Goal: Task Accomplishment & Management: Manage account settings

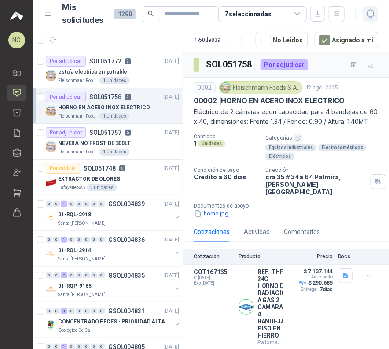
click at [374, 9] on icon "button" at bounding box center [371, 13] width 11 height 11
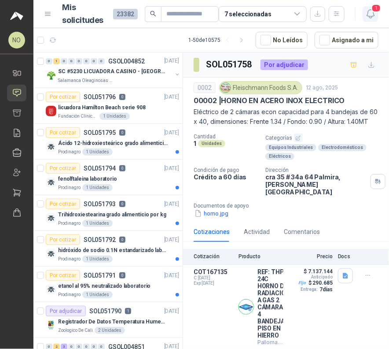
click at [374, 15] on icon "button" at bounding box center [371, 13] width 11 height 11
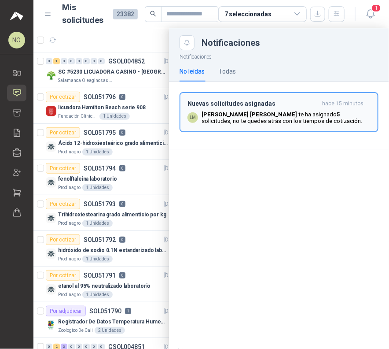
click at [247, 104] on h3 "Nuevas solicitudes asignadas" at bounding box center [253, 103] width 131 height 7
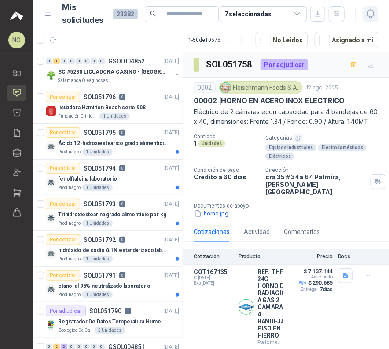
click at [370, 15] on icon "button" at bounding box center [371, 13] width 11 height 11
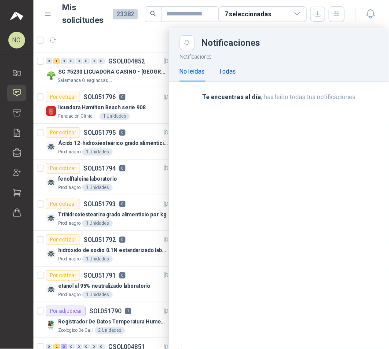
click at [230, 68] on div "Todas" at bounding box center [227, 72] width 17 height 10
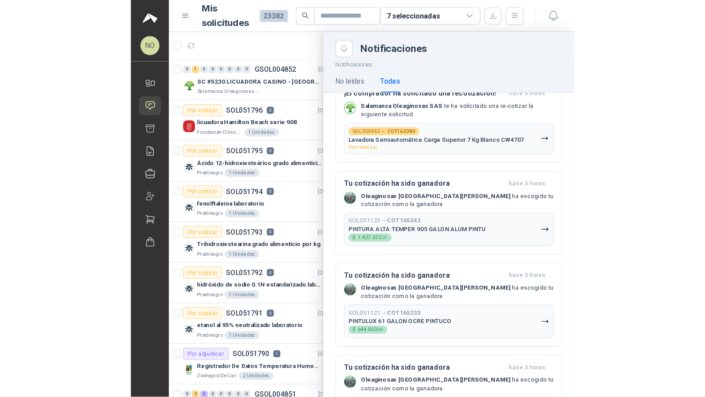
scroll to position [245, 0]
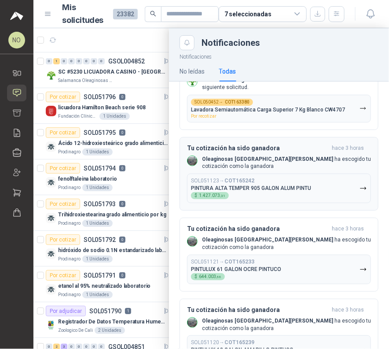
click at [282, 160] on p "Oleaginosas San Fernando ha escogido tu cotización como la ganadora" at bounding box center [286, 163] width 169 height 15
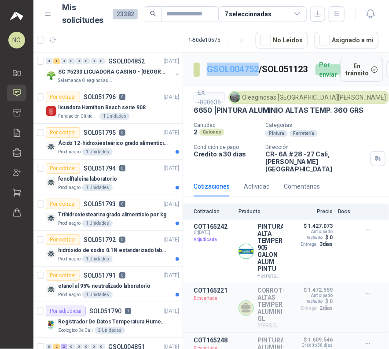
drag, startPoint x: 205, startPoint y: 64, endPoint x: 259, endPoint y: 65, distance: 53.3
click at [259, 65] on section "GSOL004752 / SOL051123" at bounding box center [251, 70] width 115 height 14
copy link "GSOL004752"
click at [234, 64] on link "GSOL004752" at bounding box center [233, 69] width 52 height 11
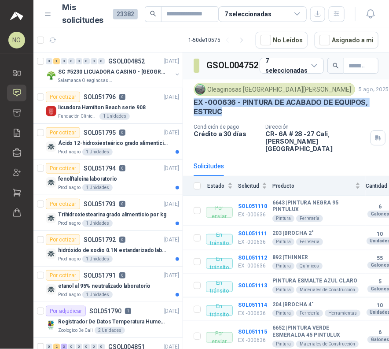
drag, startPoint x: 195, startPoint y: 101, endPoint x: 229, endPoint y: 108, distance: 34.2
click at [229, 108] on p "EX -000636 - PINTURA DE ACABADO DE EQUIPOS, ESTRUC" at bounding box center [286, 107] width 185 height 19
copy p "EX -000636 - PINTURA DE ACABADO DE EQUIPOS, ESTRUC"
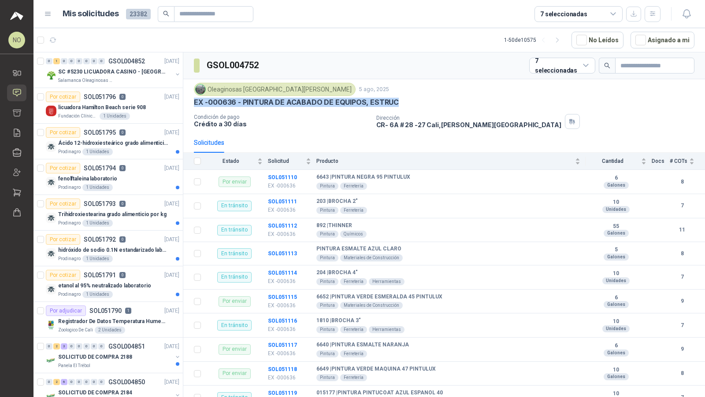
click at [18, 141] on ul "Inicio Solicitudes Cotizar Remisiones Compañías Invitaciones Compras Órdenes de…" at bounding box center [16, 144] width 33 height 159
click at [14, 134] on icon at bounding box center [17, 132] width 6 height 7
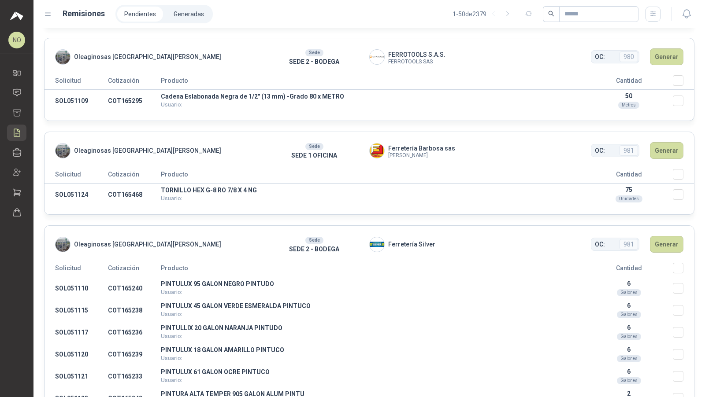
scroll to position [575, 0]
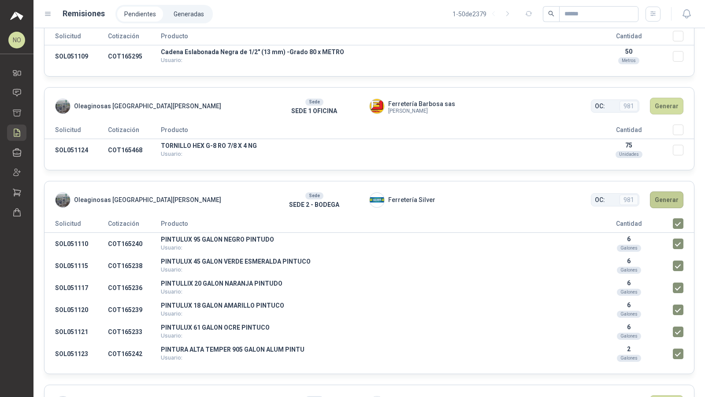
click at [389, 196] on button "Generar" at bounding box center [666, 200] width 33 height 17
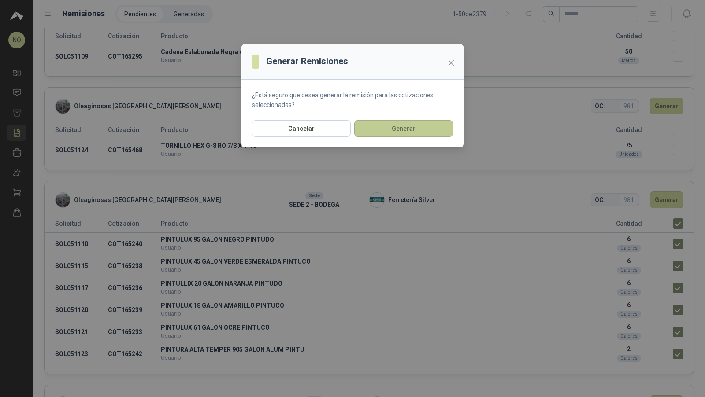
click at [389, 129] on button "Generar" at bounding box center [403, 128] width 99 height 17
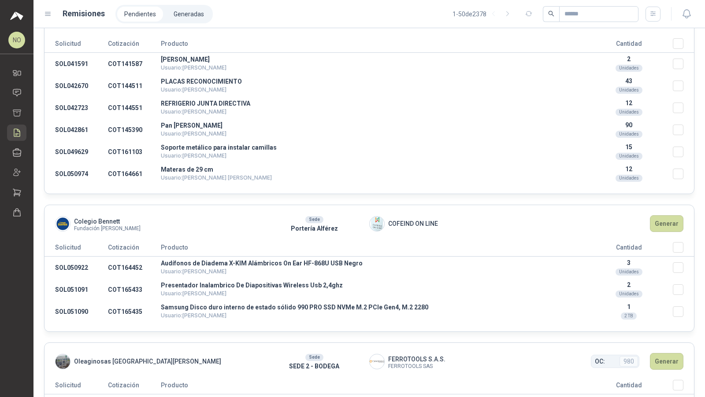
scroll to position [0, 0]
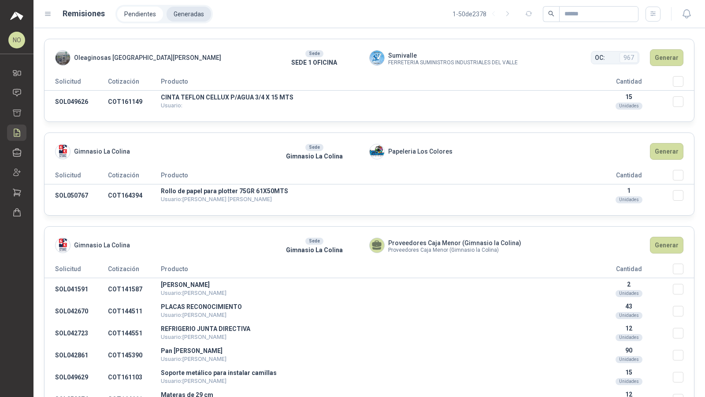
click at [185, 10] on li "Generadas" at bounding box center [189, 14] width 44 height 15
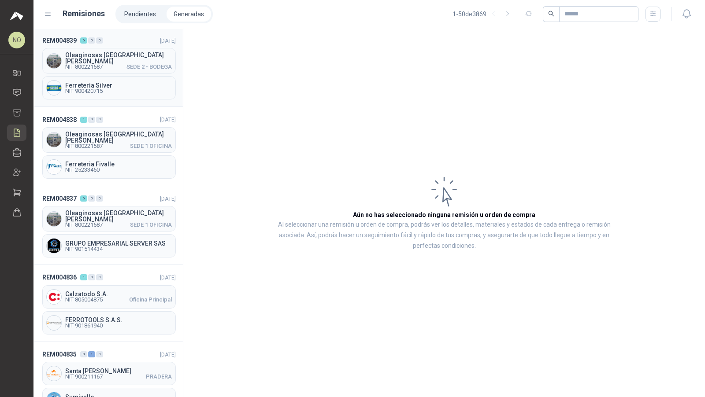
click at [115, 64] on span "NIT 800221587 SEDE 2 - BODEGA" at bounding box center [118, 66] width 107 height 5
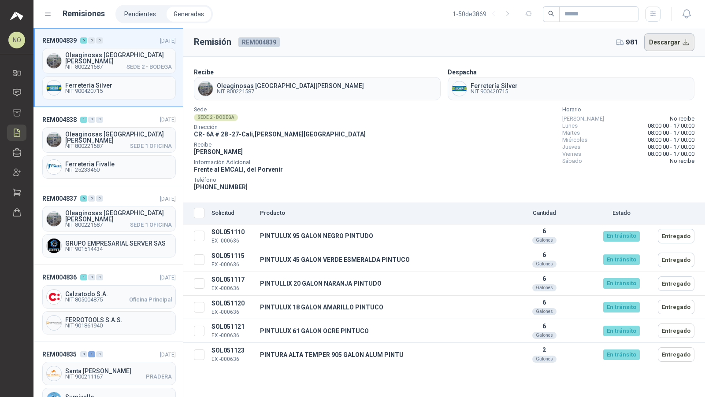
click at [389, 41] on button "Descargar" at bounding box center [669, 42] width 51 height 18
click at [18, 94] on icon at bounding box center [16, 92] width 9 height 9
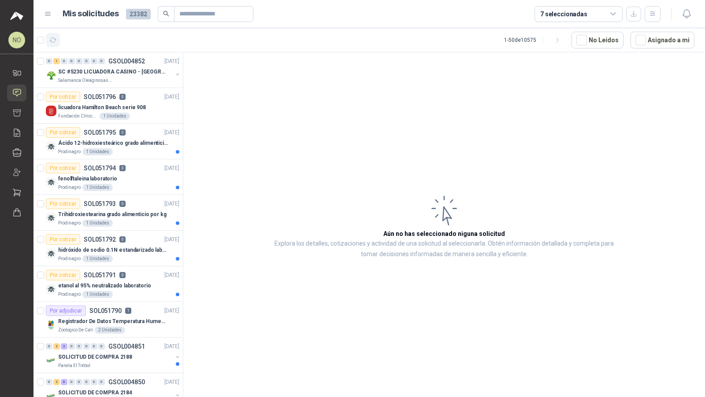
click at [52, 41] on icon "button" at bounding box center [52, 40] width 7 height 7
click at [389, 42] on button "Asignado a mi" at bounding box center [662, 40] width 64 height 17
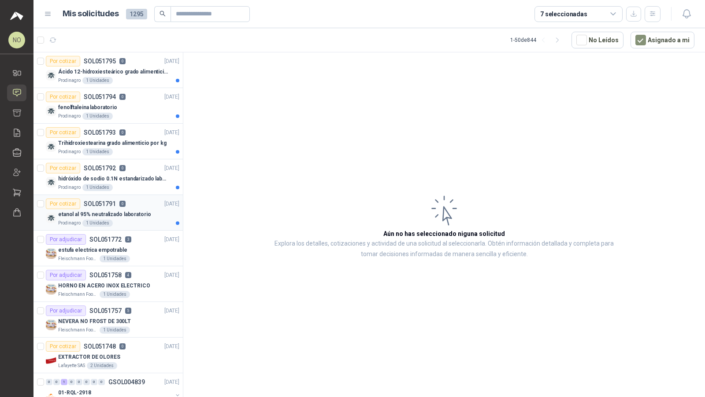
click at [132, 224] on div "Prodinagro 1 Unidades" at bounding box center [118, 223] width 121 height 7
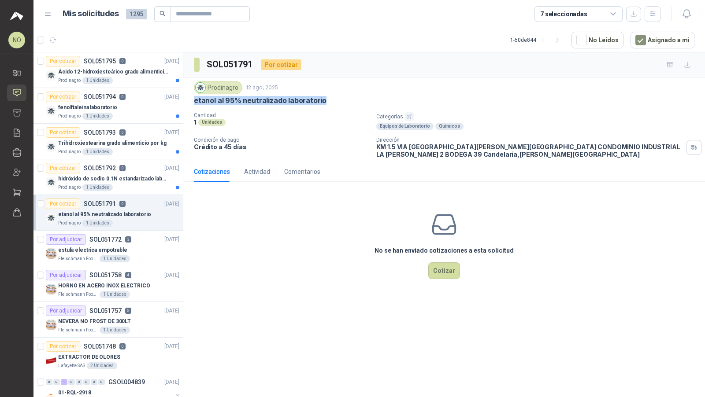
drag, startPoint x: 193, startPoint y: 100, endPoint x: 330, endPoint y: 101, distance: 137.4
click at [330, 101] on div "Prodinagro 12 ago, 2025 etanol al 95% neutralizado laboratorio Cantidad 1 Unida…" at bounding box center [444, 120] width 522 height 84
copy p "etanol al 95% neutralizado laboratorio"
click at [138, 175] on p "hidróxido de sodio 0.1N estandarizado laboratorio" at bounding box center [113, 179] width 110 height 8
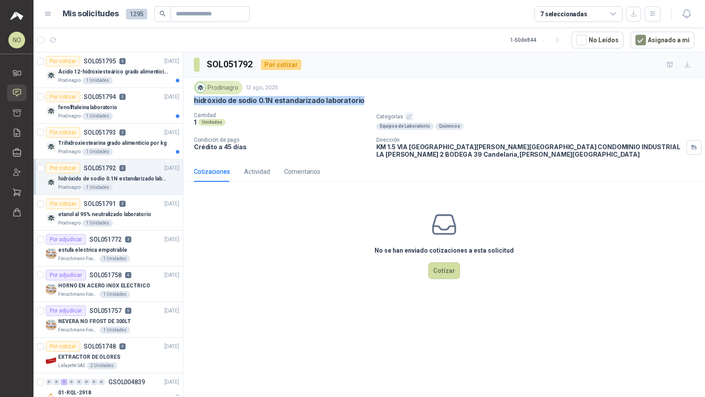
drag, startPoint x: 193, startPoint y: 100, endPoint x: 369, endPoint y: 102, distance: 175.8
click at [369, 102] on div "Prodinagro [DATE] hidróxido de sodio 0.1N estandarizado laboratorio Cantidad 1 …" at bounding box center [444, 120] width 522 height 84
copy p "hidróxido de sodio 0.1N estandarizado laboratorio"
click at [389, 11] on icon "button" at bounding box center [633, 13] width 7 height 7
click at [389, 17] on icon "button" at bounding box center [685, 14] width 7 height 8
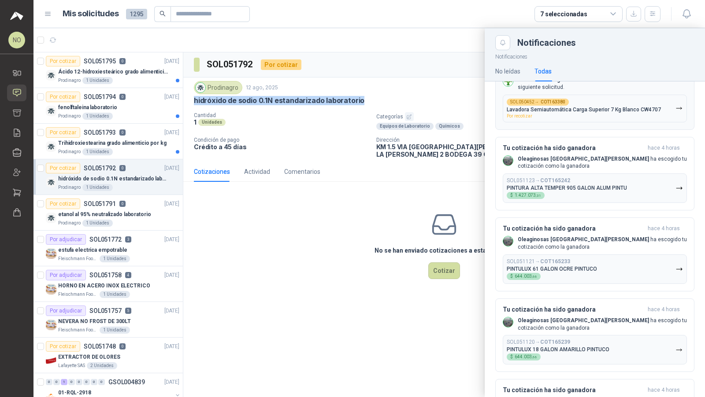
click at [389, 107] on p "Lavadora Semiautomática Carga Superior 7 Kg Blanco CW4707" at bounding box center [584, 110] width 154 height 6
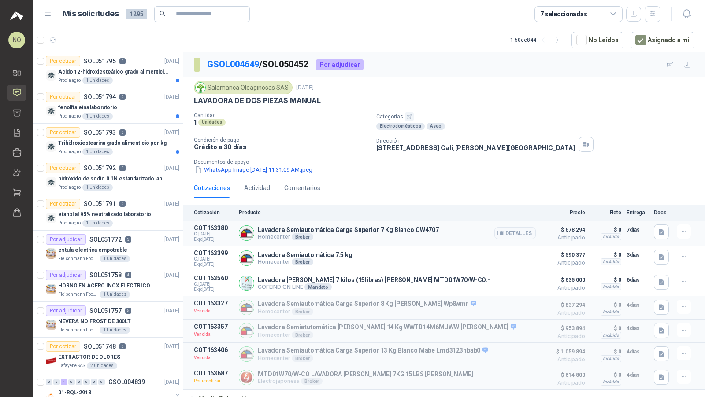
scroll to position [4, 0]
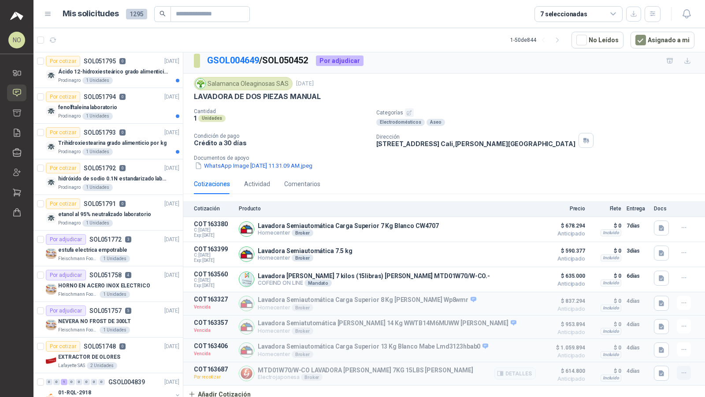
click at [389, 348] on button "button" at bounding box center [684, 373] width 14 height 14
click at [389, 319] on button "Editar" at bounding box center [666, 319] width 70 height 14
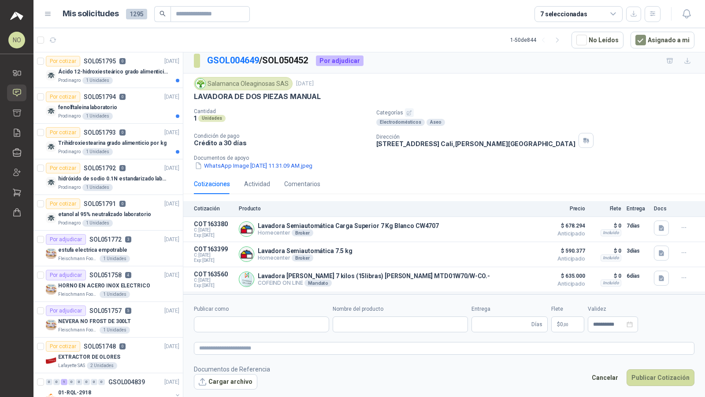
type input "**********"
type input "*"
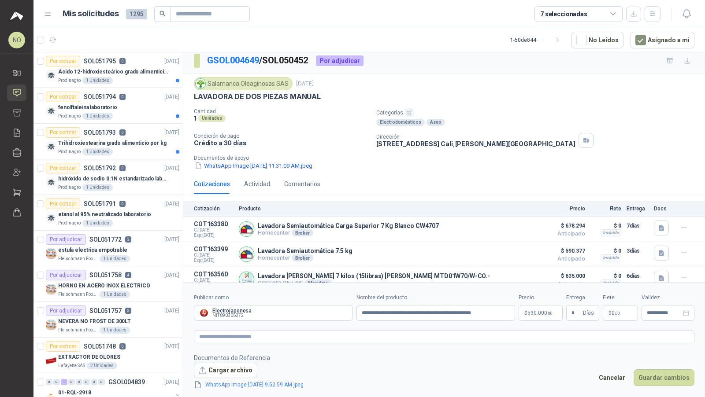
click at [389, 319] on p "$ 530.000 ,00" at bounding box center [540, 313] width 44 height 16
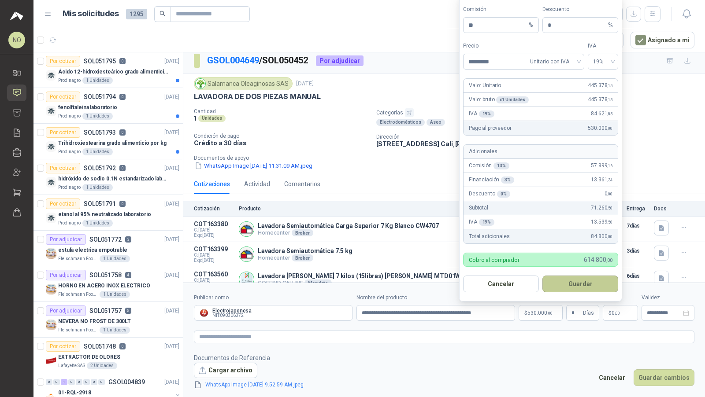
click at [389, 288] on button "Guardar" at bounding box center [580, 284] width 76 height 17
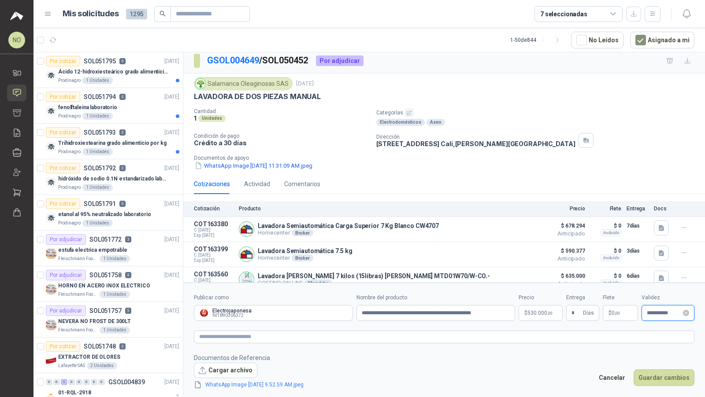
click at [389, 315] on input "**********" at bounding box center [664, 314] width 34 height 6
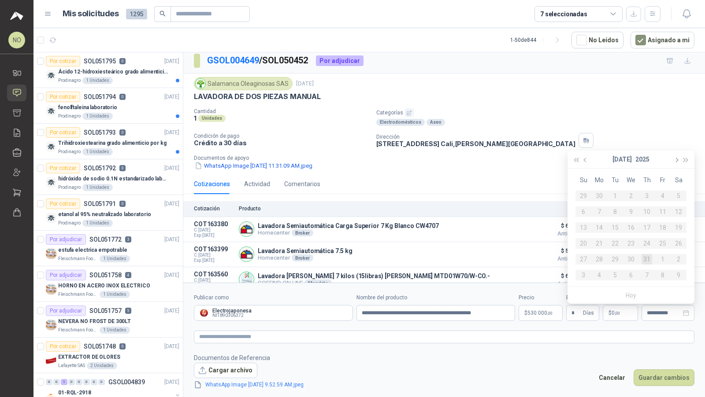
click at [389, 162] on button "button" at bounding box center [676, 160] width 10 height 18
click at [389, 231] on div "15" at bounding box center [662, 227] width 11 height 11
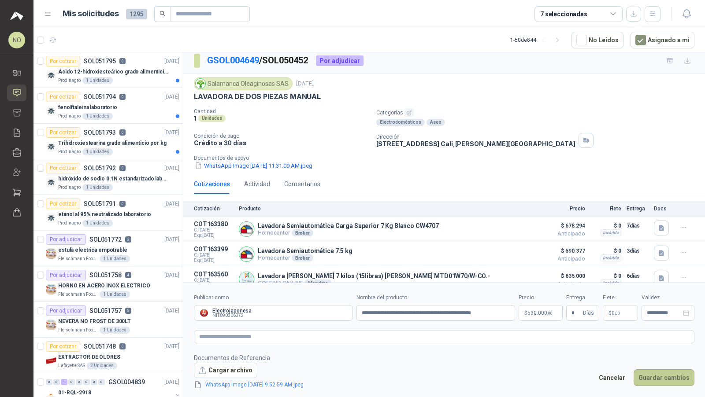
type input "**********"
click at [389, 348] on button "Guardar cambios" at bounding box center [663, 378] width 61 height 17
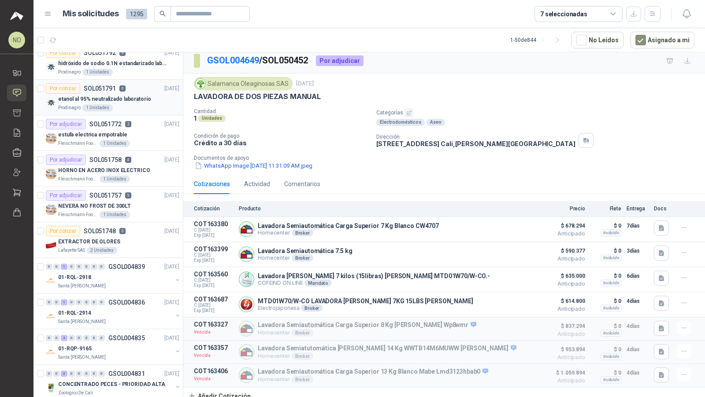
scroll to position [116, 0]
click at [125, 236] on div "EXTRACTOR DE OLORES" at bounding box center [118, 241] width 121 height 11
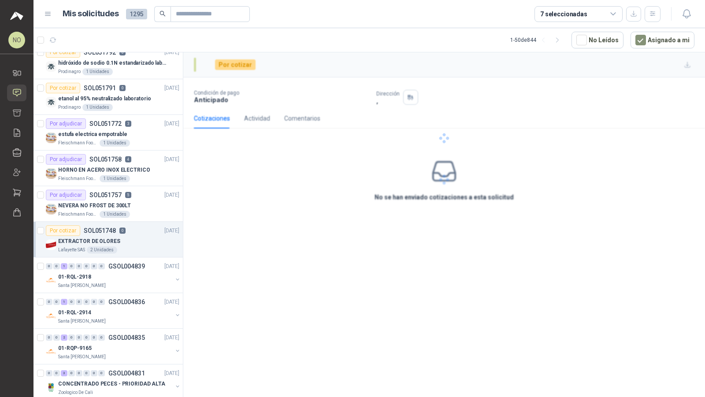
scroll to position [154, 0]
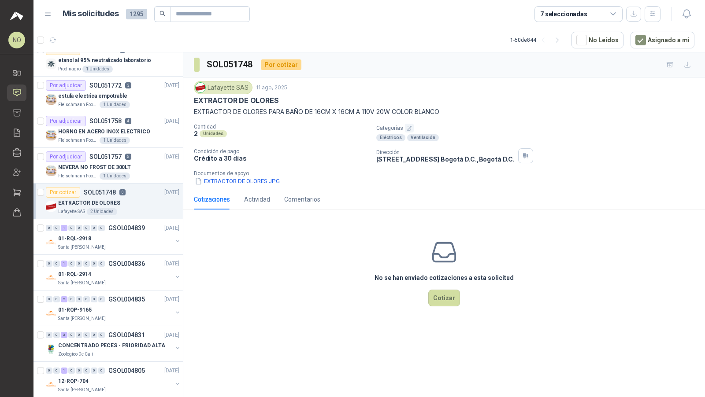
click at [125, 235] on div "01-RQL-2918" at bounding box center [115, 238] width 114 height 11
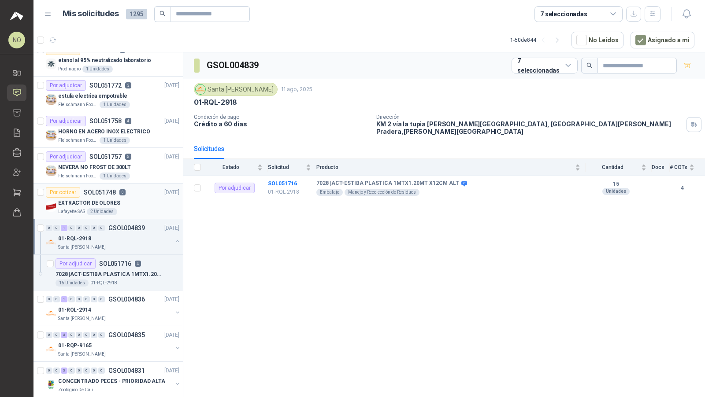
click at [125, 235] on div "01-RQL-2918" at bounding box center [115, 238] width 114 height 11
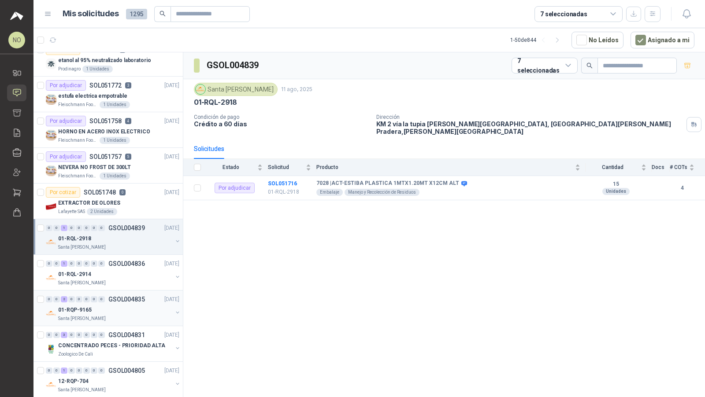
click at [129, 310] on div "01-RQP-9165" at bounding box center [115, 310] width 114 height 11
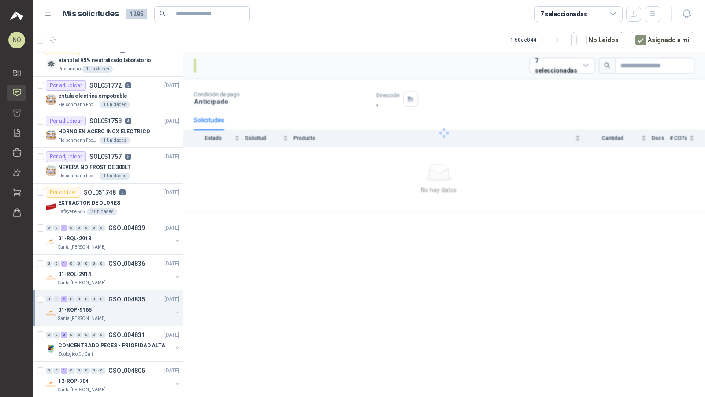
click at [129, 310] on div "01-RQP-9165" at bounding box center [115, 310] width 114 height 11
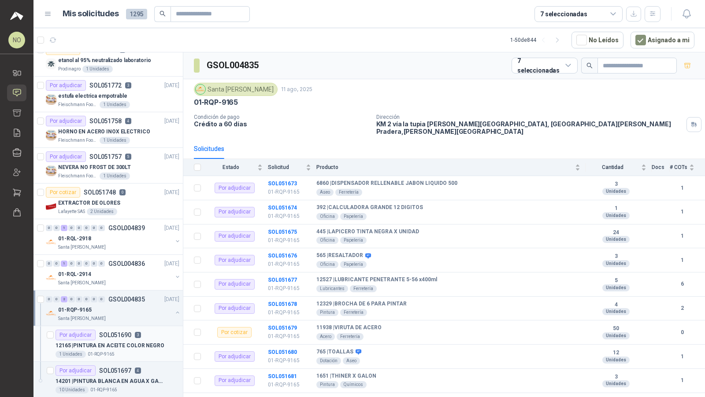
scroll to position [2, 0]
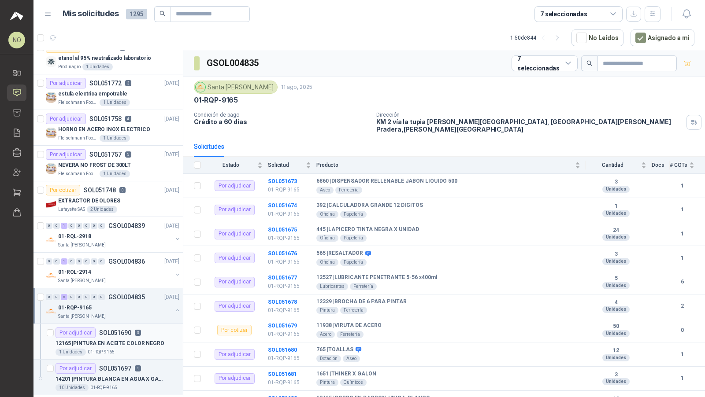
click at [126, 340] on p "12165 | PINTURA EN ACEITE COLOR NEGRO" at bounding box center [110, 344] width 109 height 8
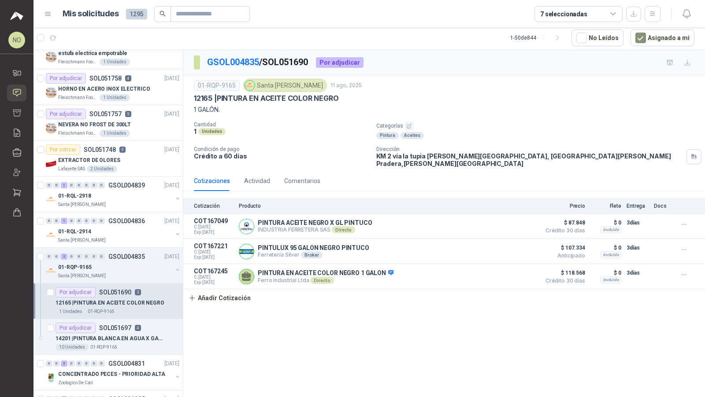
scroll to position [196, 0]
click at [126, 336] on p "14201 | PINTURA BLANCA EN AGUA X GALON" at bounding box center [111, 337] width 110 height 8
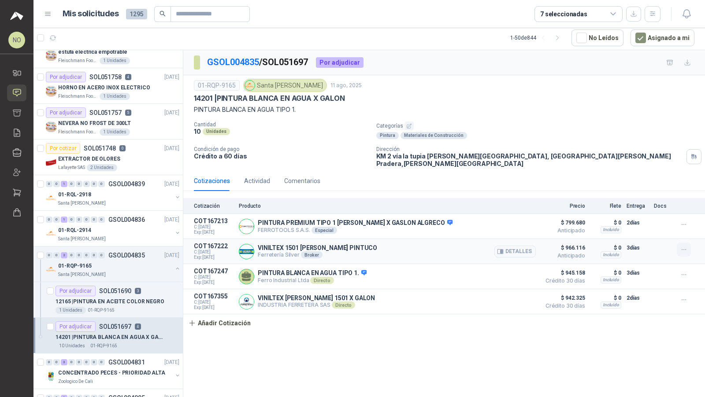
click at [389, 246] on icon "button" at bounding box center [683, 249] width 7 height 7
click at [389, 204] on button "Editar" at bounding box center [666, 207] width 70 height 14
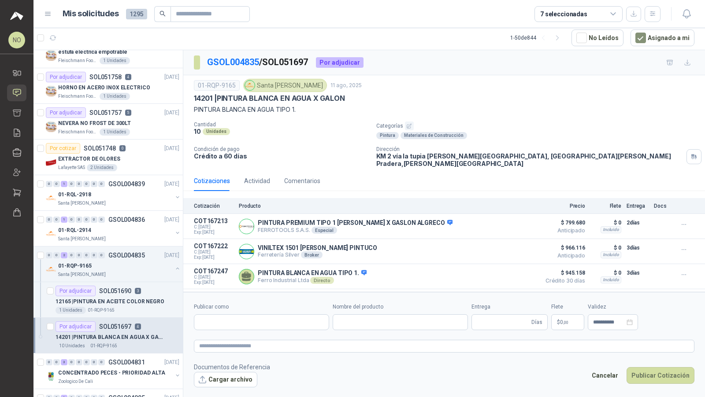
type input "**********"
type input "*"
type input "**********"
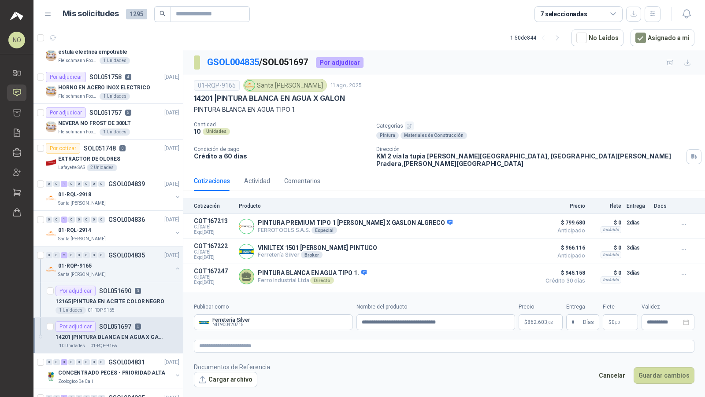
click at [389, 322] on span "862.603 ,63" at bounding box center [539, 322] width 25 height 5
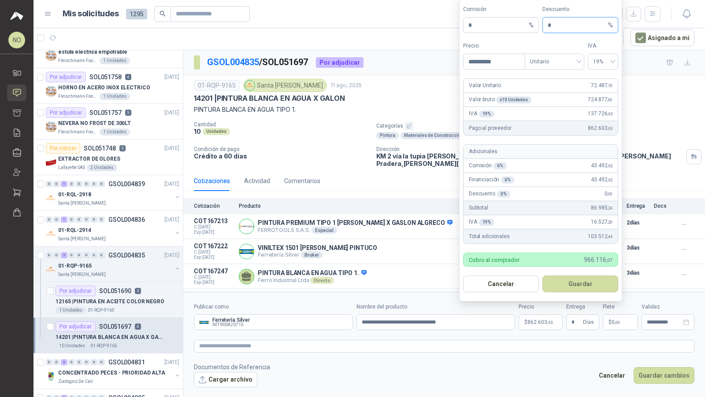
click at [389, 29] on input "*" at bounding box center [577, 25] width 59 height 15
type input "*"
click at [389, 285] on button "Guardar" at bounding box center [580, 284] width 76 height 17
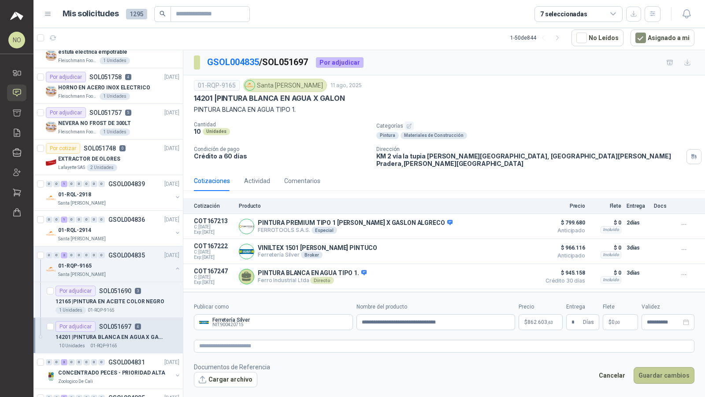
click at [389, 348] on button "Guardar cambios" at bounding box center [663, 375] width 61 height 17
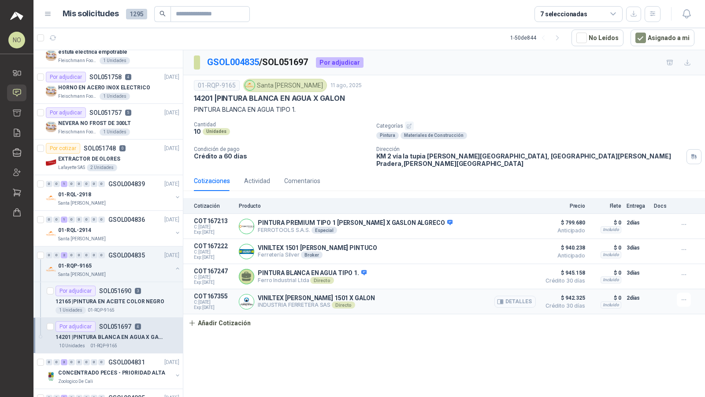
click at [389, 296] on button "Detalles" at bounding box center [514, 302] width 41 height 12
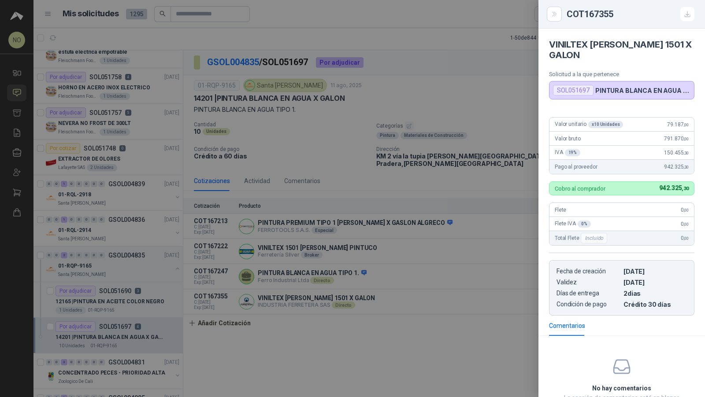
click at [389, 296] on div at bounding box center [352, 198] width 705 height 397
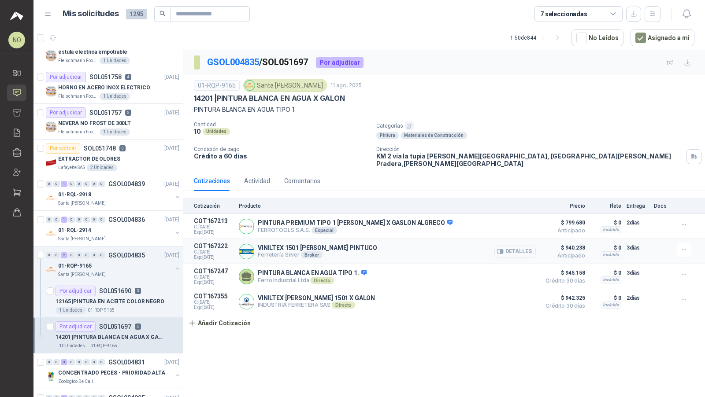
click at [389, 246] on button "Detalles" at bounding box center [514, 252] width 41 height 12
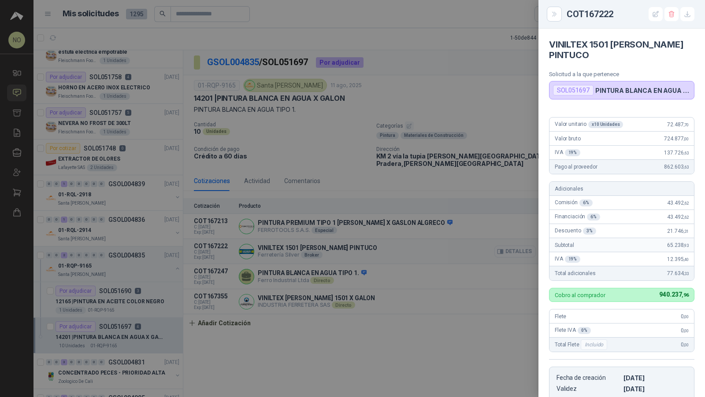
click at [389, 240] on div at bounding box center [352, 198] width 705 height 397
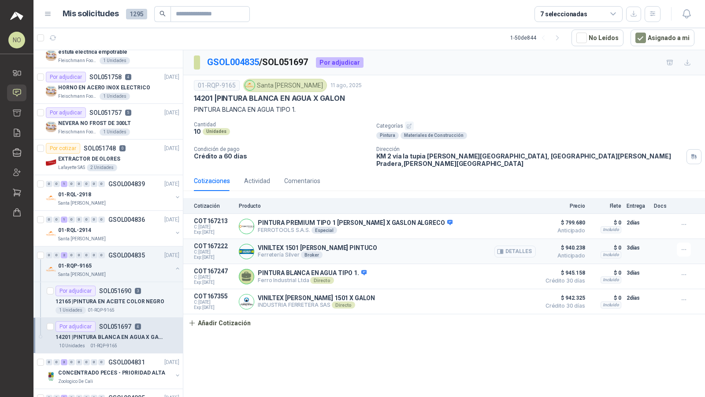
click at [389, 246] on button "Detalles" at bounding box center [514, 252] width 41 height 12
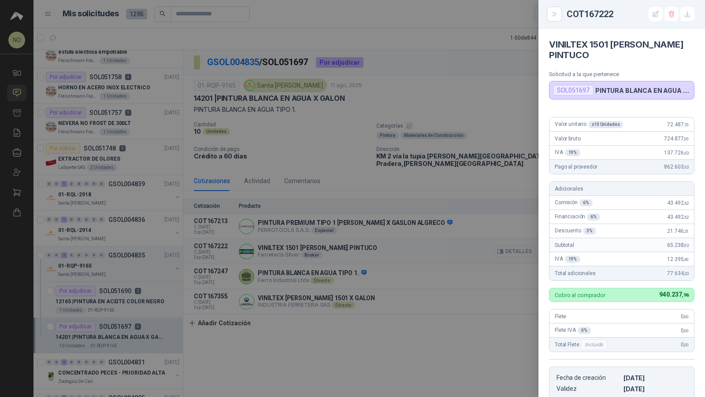
click at [389, 242] on div at bounding box center [352, 198] width 705 height 397
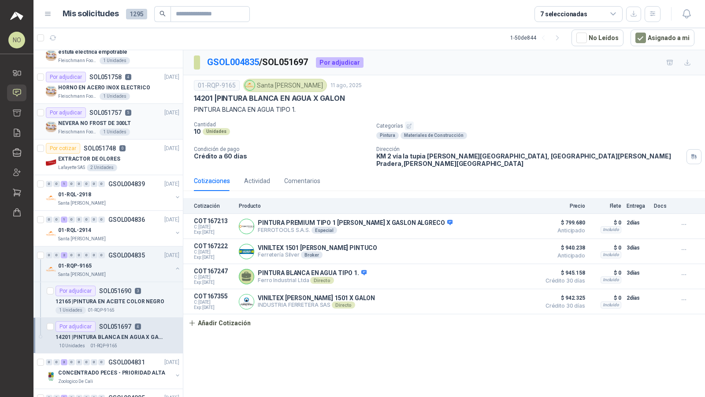
click at [131, 133] on div "[PERSON_NAME] Foods S.A. 1 Unidades" at bounding box center [118, 132] width 121 height 7
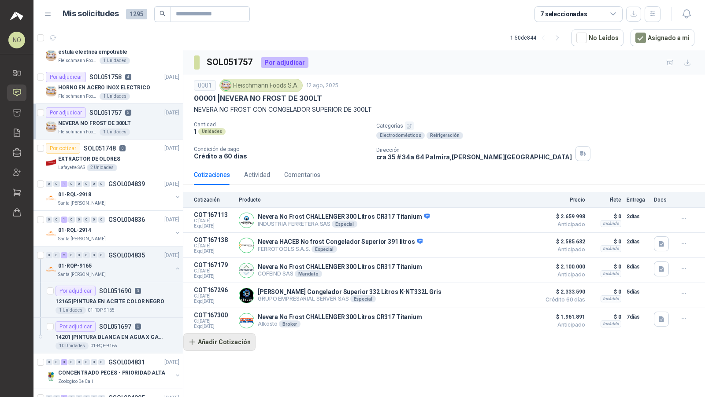
click at [242, 338] on button "Añadir Cotización" at bounding box center [219, 342] width 72 height 18
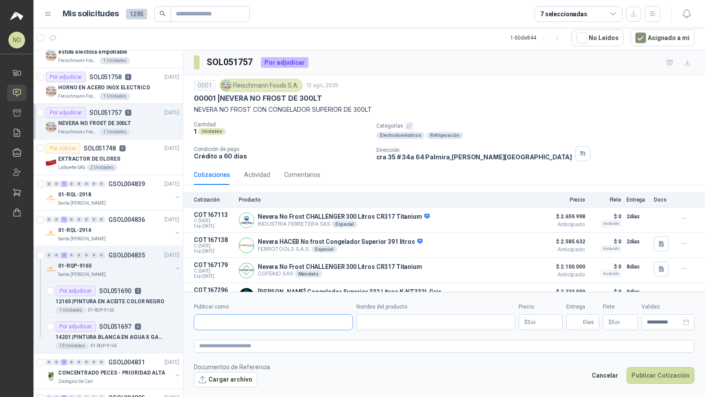
click at [279, 324] on input "Publicar como" at bounding box center [273, 322] width 158 height 15
type input "*******"
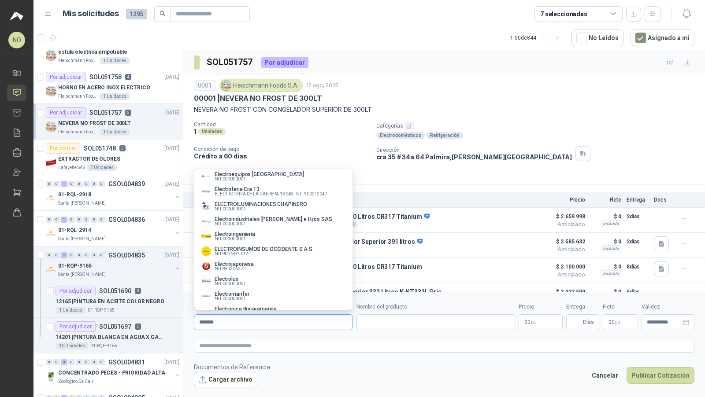
scroll to position [215, 0]
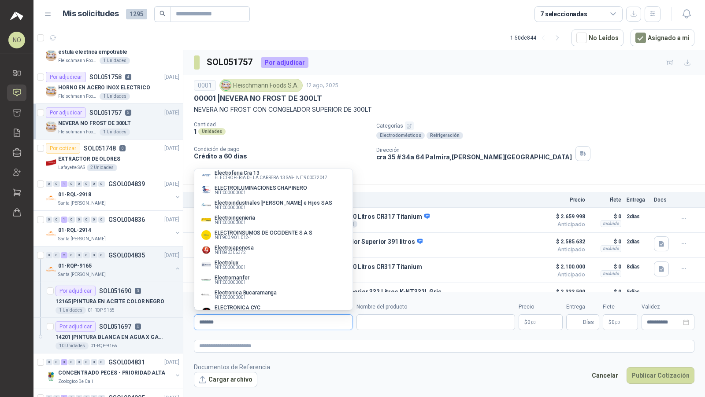
type input "*******"
click at [270, 248] on div "Electrojaponesa NIT : 890306372" at bounding box center [273, 250] width 144 height 10
type input "**********"
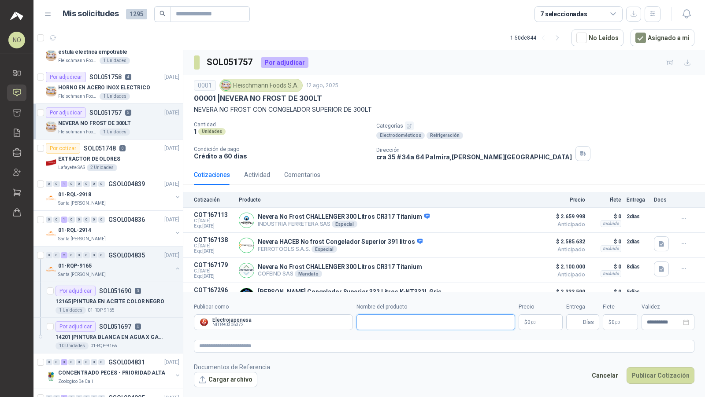
click at [372, 321] on input "Nombre del producto" at bounding box center [435, 323] width 159 height 16
paste input "**********"
type input "**********"
click at [389, 325] on p "$ 0 ,00" at bounding box center [540, 323] width 44 height 16
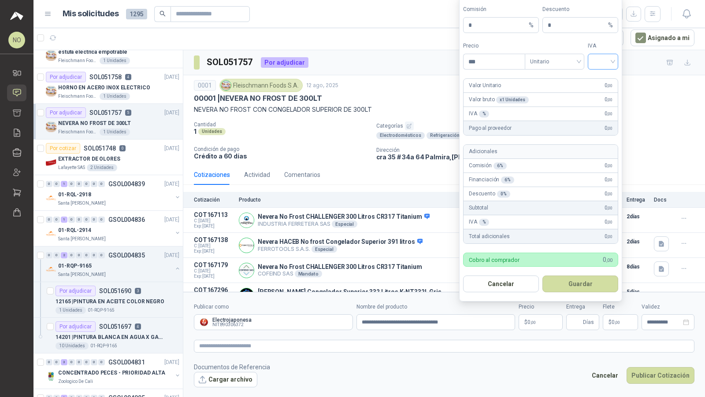
click at [389, 67] on input "search" at bounding box center [603, 60] width 20 height 13
click at [389, 75] on div "19%" at bounding box center [602, 81] width 27 height 14
click at [389, 63] on input "***" at bounding box center [493, 61] width 61 height 15
type input "*"
type input "**********"
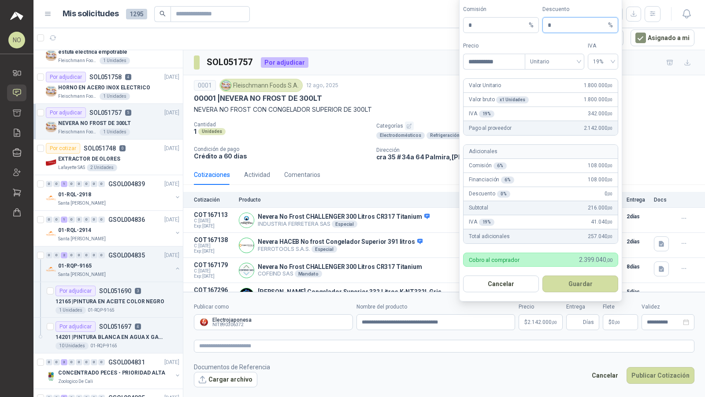
click at [389, 28] on input "*" at bounding box center [577, 25] width 59 height 15
type input "*"
click at [389, 284] on button "Guardar" at bounding box center [580, 284] width 76 height 17
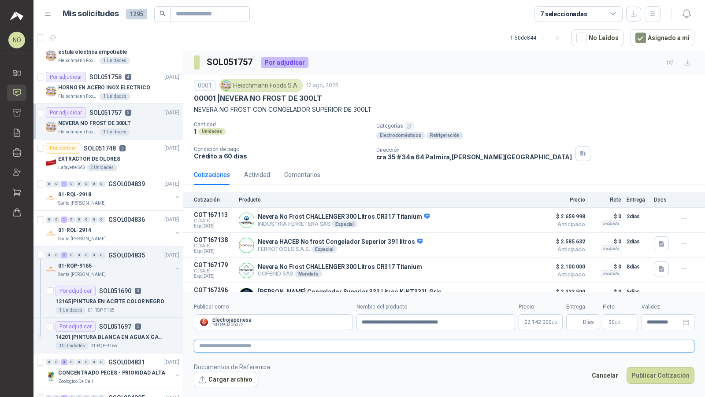
click at [304, 347] on textarea at bounding box center [444, 346] width 500 height 12
paste textarea "********"
type textarea "********"
paste textarea "**********"
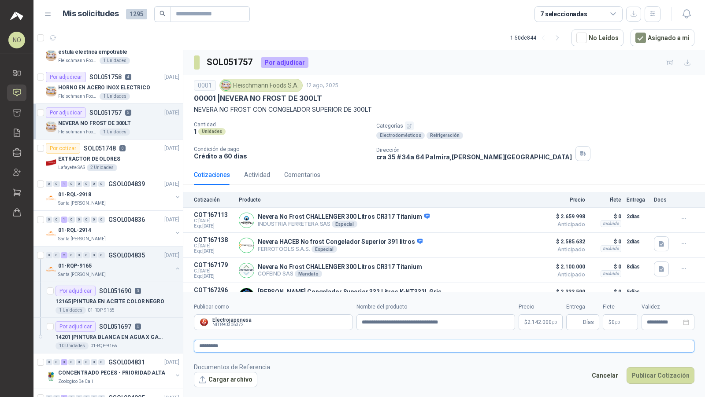
type textarea "**********"
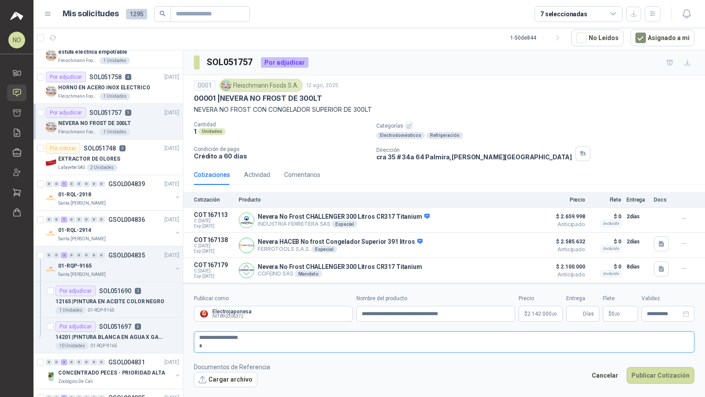
click at [200, 344] on textarea "**********" at bounding box center [444, 342] width 500 height 21
type textarea "**********"
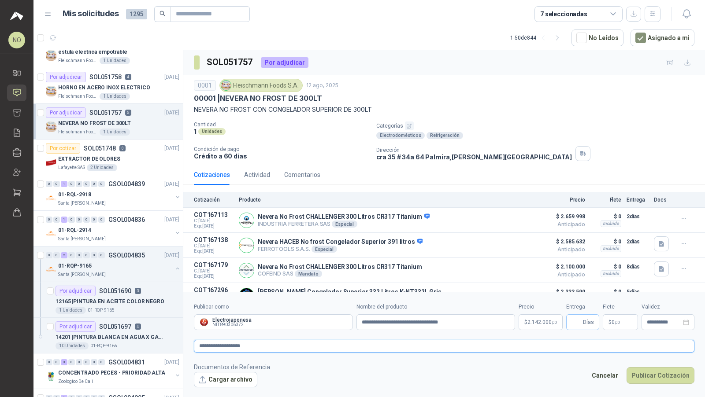
type textarea "**********"
click at [389, 325] on input "Entrega" at bounding box center [576, 322] width 10 height 15
type input "*"
click at [389, 324] on span ",00" at bounding box center [617, 322] width 5 height 5
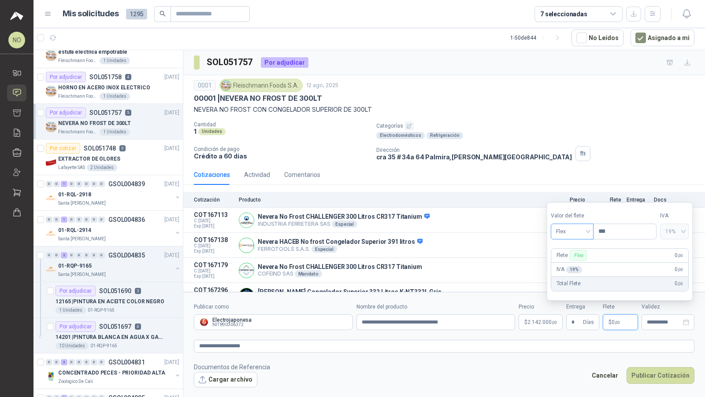
click at [389, 239] on span at bounding box center [572, 231] width 32 height 15
click at [389, 261] on div "Incluido" at bounding box center [572, 265] width 30 height 10
click at [389, 320] on input "**********" at bounding box center [664, 323] width 34 height 6
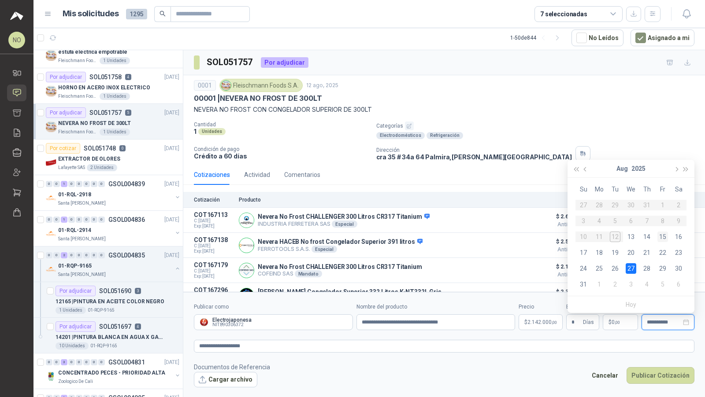
type input "**********"
click at [389, 233] on div "15" at bounding box center [662, 237] width 11 height 11
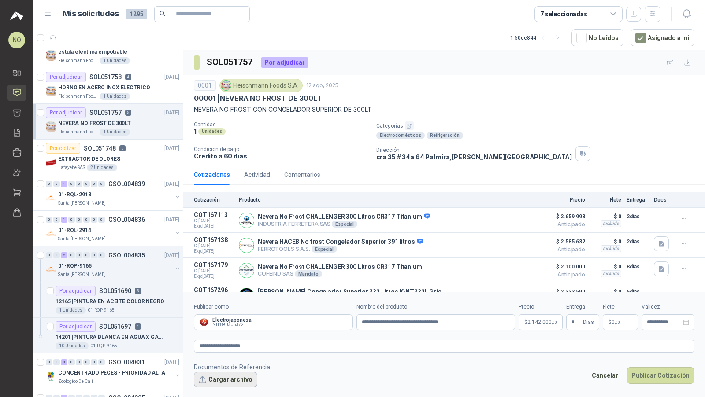
click at [239, 348] on button "Cargar archivo" at bounding box center [225, 380] width 63 height 16
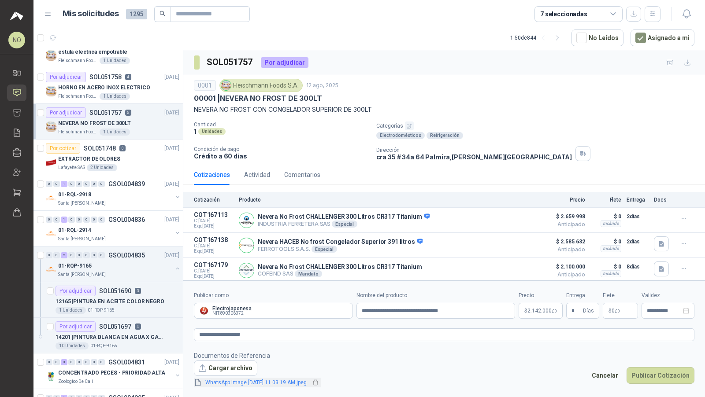
click at [285, 348] on link "WhatsApp Image 2025-08-12 at 11.03.19 AM.jpeg" at bounding box center [256, 383] width 108 height 8
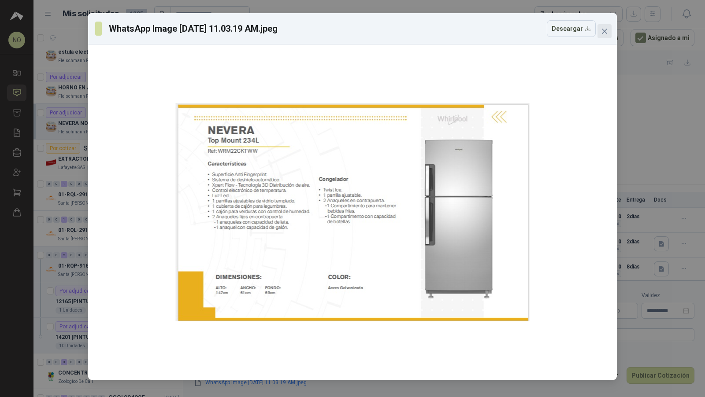
click at [389, 33] on icon "close" at bounding box center [604, 31] width 5 height 5
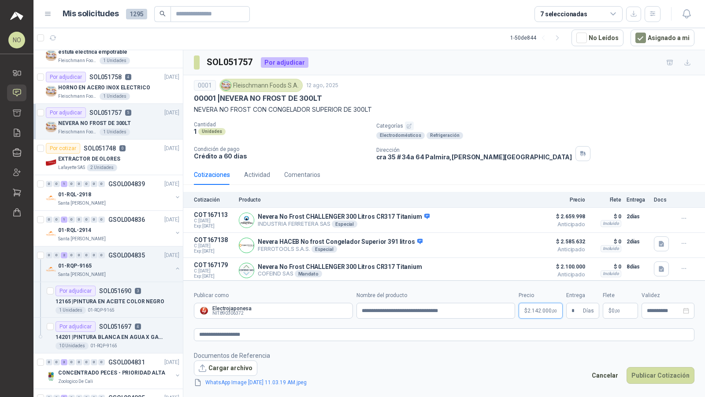
click at [389, 315] on p "$ 2.142.000 ,00" at bounding box center [540, 311] width 44 height 16
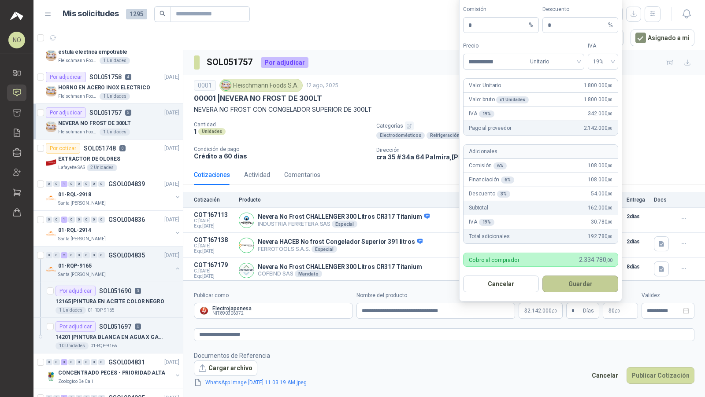
click at [389, 283] on button "Guardar" at bounding box center [580, 284] width 76 height 17
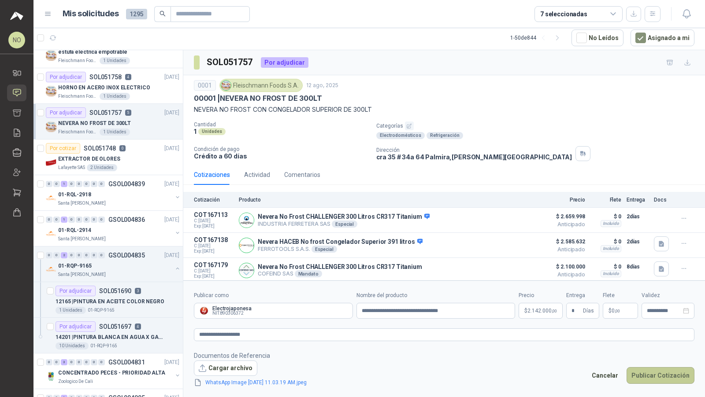
click at [389, 348] on button "Publicar Cotización" at bounding box center [660, 375] width 68 height 17
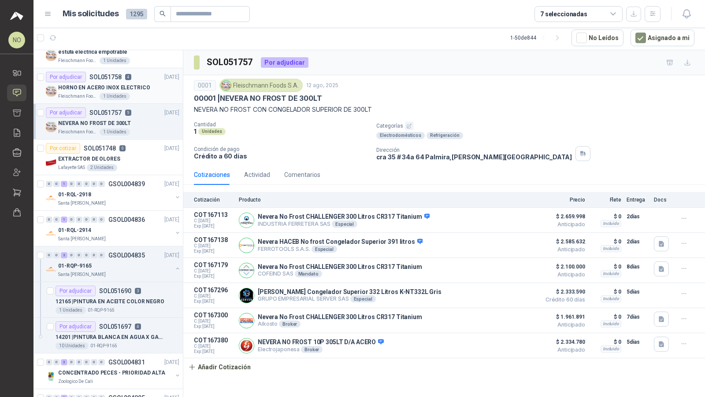
click at [138, 79] on div "Por adjudicar SOL051758 4 12/08/25" at bounding box center [112, 77] width 133 height 11
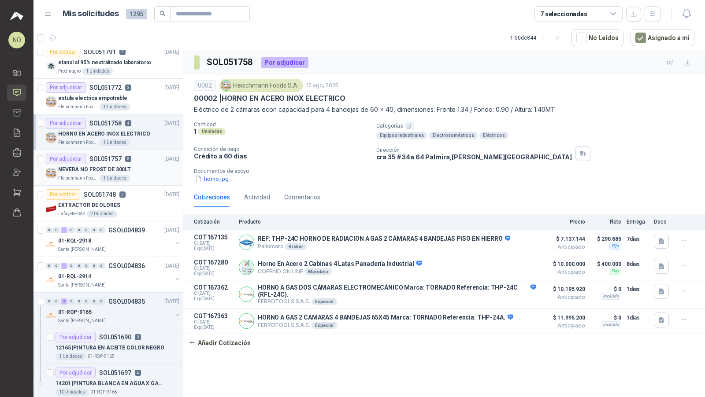
scroll to position [148, 0]
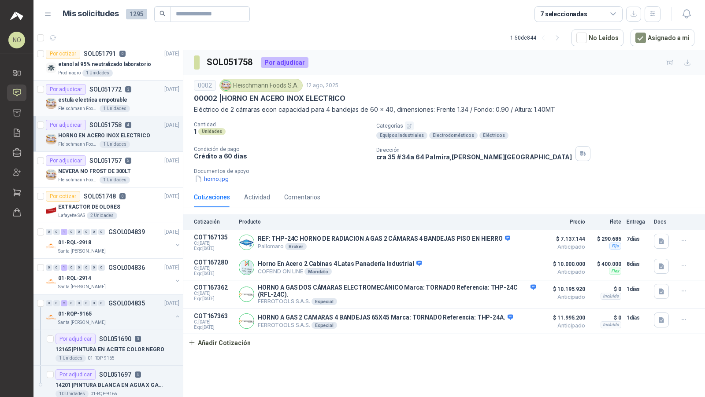
click at [133, 105] on div "[PERSON_NAME] Foods S.A. 1 Unidades" at bounding box center [118, 108] width 121 height 7
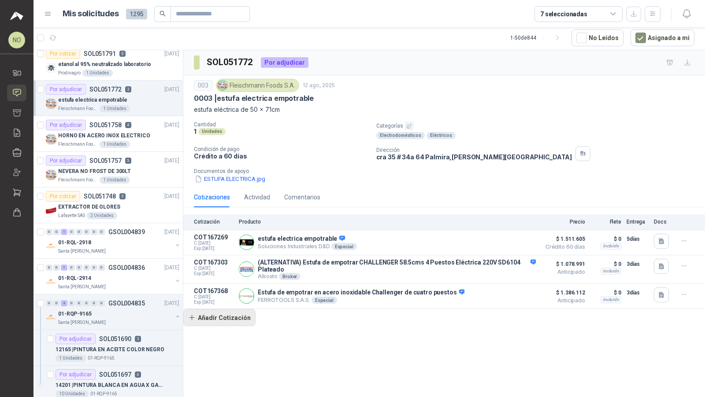
click at [236, 313] on button "Añadir Cotización" at bounding box center [219, 318] width 72 height 18
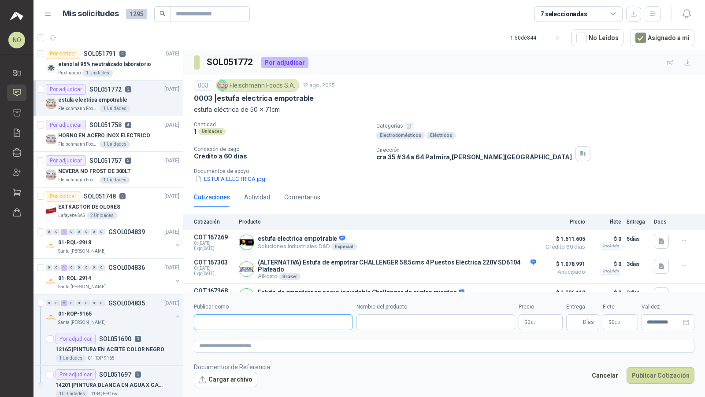
click at [256, 321] on input "Publicar como" at bounding box center [273, 322] width 158 height 15
type input "*******"
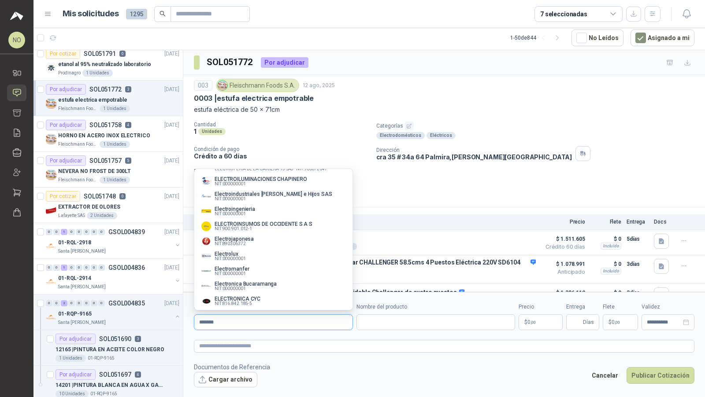
scroll to position [239, 0]
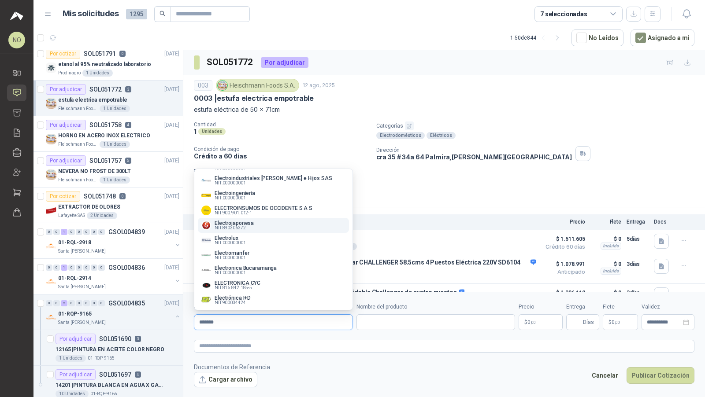
type input "*******"
click at [257, 226] on div "Electrojaponesa NIT : 890306372" at bounding box center [273, 226] width 144 height 10
type input "**********"
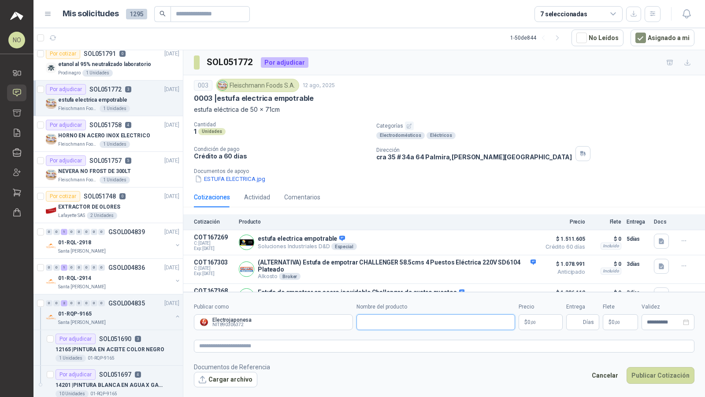
click at [374, 324] on input "Nombre del producto" at bounding box center [435, 323] width 159 height 16
paste input "**********"
type input "**********"
click at [389, 321] on p "$ 0 ,00" at bounding box center [540, 323] width 44 height 16
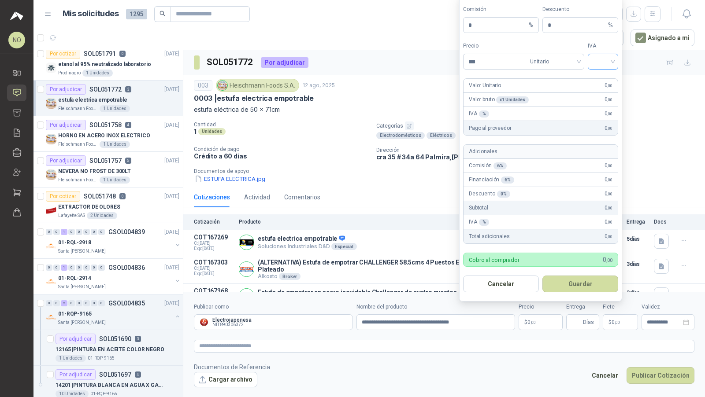
click at [389, 58] on input "search" at bounding box center [603, 60] width 20 height 13
click at [389, 80] on div "19%" at bounding box center [603, 82] width 16 height 10
click at [389, 61] on input "***" at bounding box center [493, 61] width 61 height 15
type input "*"
type input "**********"
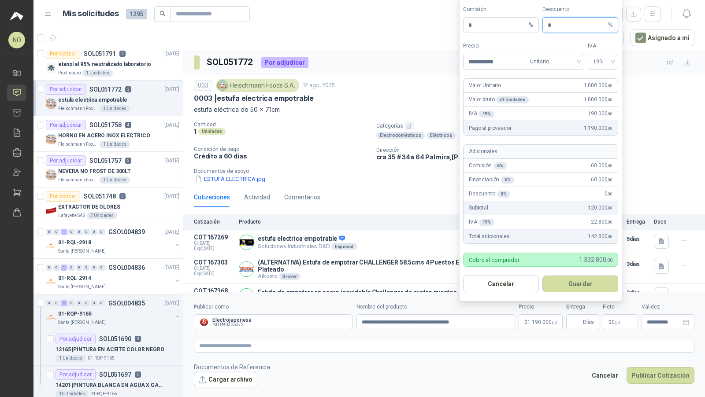
click at [389, 32] on input "*" at bounding box center [577, 25] width 59 height 15
type input "*"
click at [389, 284] on button "Guardar" at bounding box center [580, 284] width 76 height 17
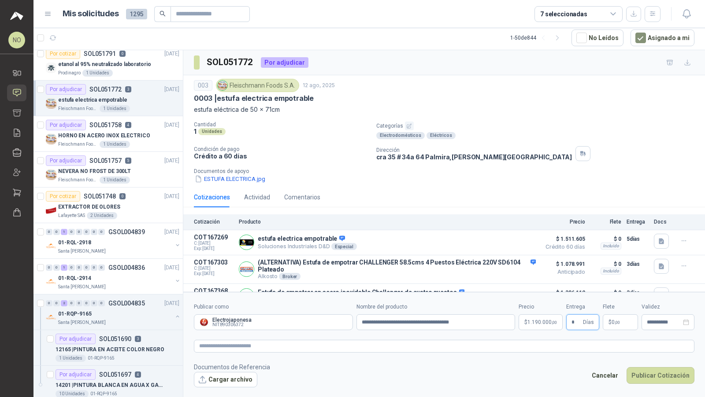
type input "*"
click at [389, 326] on p "$ 1.190.000 ,00" at bounding box center [540, 323] width 44 height 16
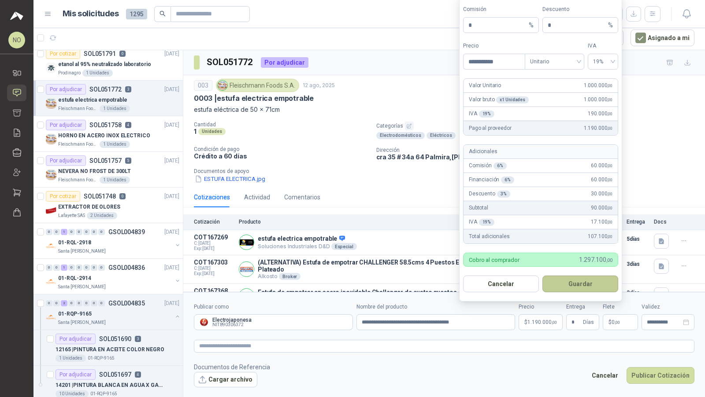
click at [389, 287] on button "Guardar" at bounding box center [580, 284] width 76 height 17
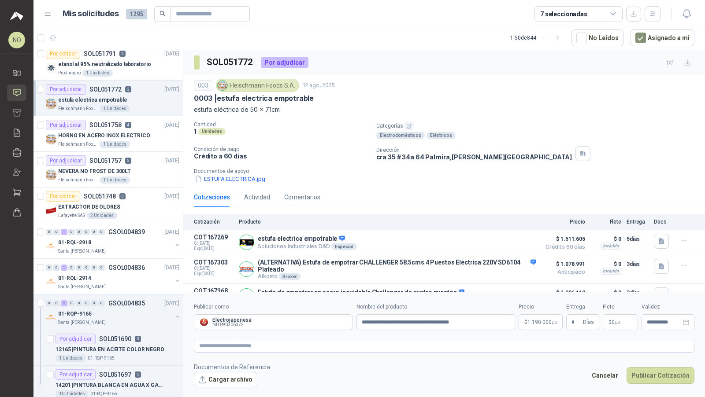
click at [389, 323] on p "$ 0 ,00" at bounding box center [620, 323] width 35 height 16
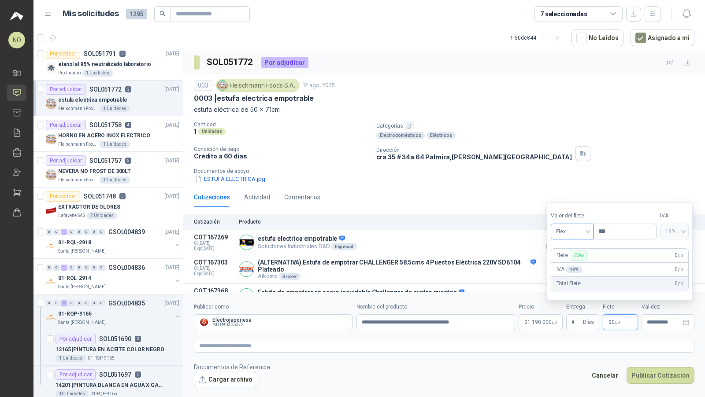
click at [389, 226] on span "Flex" at bounding box center [572, 231] width 32 height 13
click at [389, 261] on div "Incluido" at bounding box center [572, 265] width 30 height 10
click at [389, 320] on input "**********" at bounding box center [664, 323] width 34 height 6
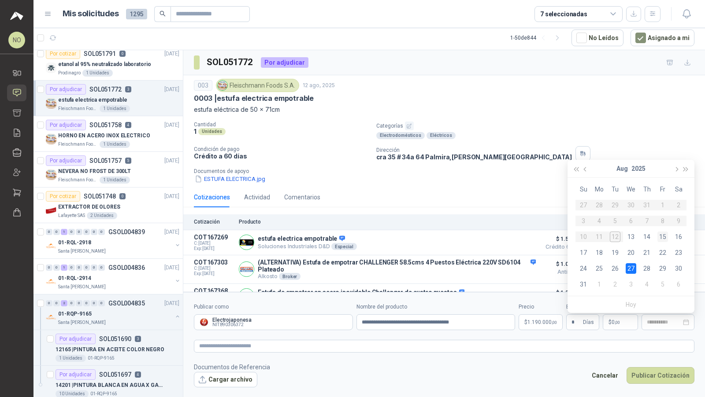
click at [389, 236] on div "15" at bounding box center [662, 237] width 11 height 11
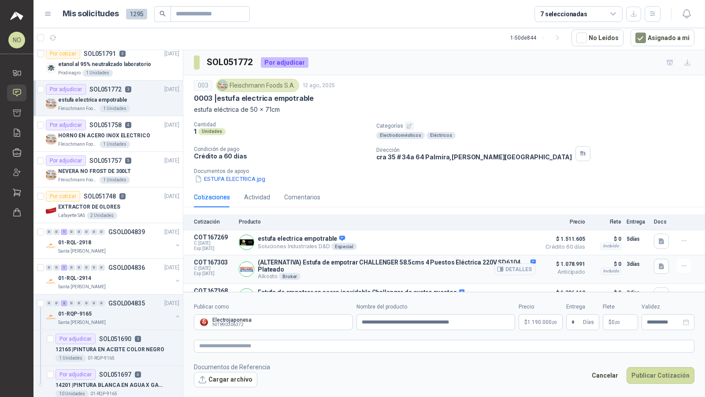
type input "**********"
click at [224, 348] on button "Cargar archivo" at bounding box center [225, 380] width 63 height 16
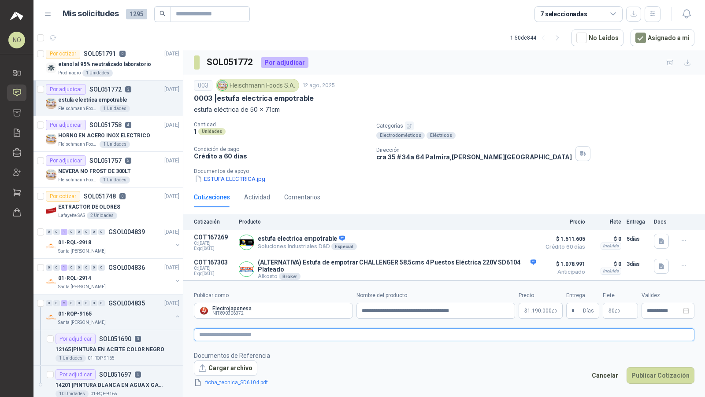
click at [256, 335] on textarea at bounding box center [444, 335] width 500 height 12
paste textarea "******"
type textarea "******"
paste textarea "**********"
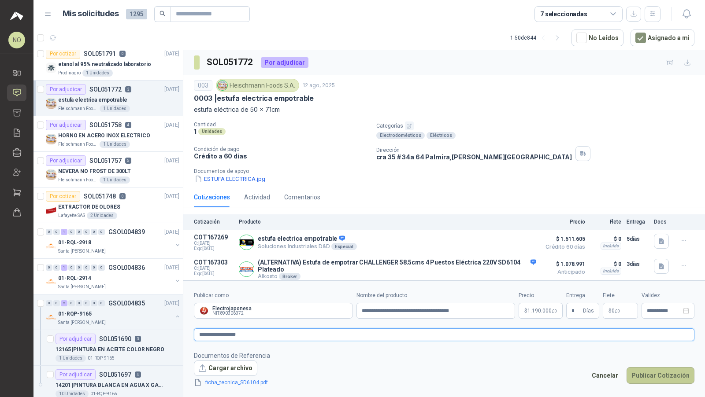
type textarea "**********"
click at [389, 348] on button "Publicar Cotización" at bounding box center [660, 375] width 68 height 17
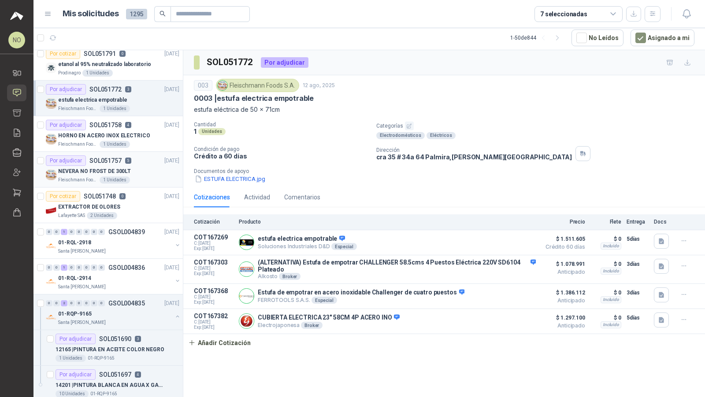
click at [139, 177] on div "[PERSON_NAME] Foods S.A. 1 Unidades" at bounding box center [118, 180] width 121 height 7
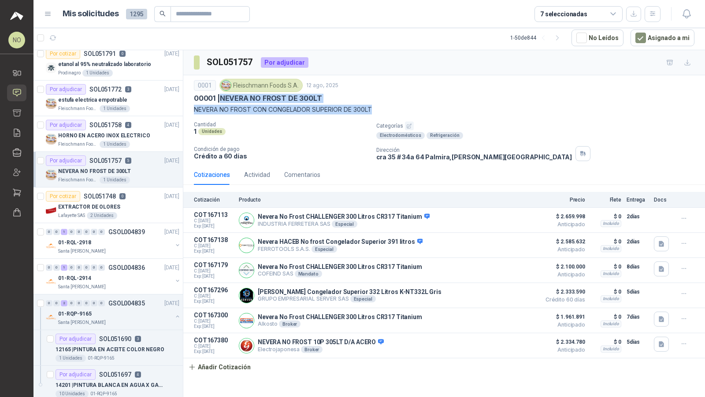
drag, startPoint x: 222, startPoint y: 98, endPoint x: 372, endPoint y: 104, distance: 150.3
click at [372, 104] on div "0001 Fleischmann Foods S.A. 12 ago, 2025 00001 | NEVERA NO FROST DE 300LT NEVER…" at bounding box center [444, 97] width 500 height 36
copy div "NEVERA NO FROST DE 300LT NEVERA NO FROST CON CONGELADOR SUPERIOR DE 300LT"
click at [149, 120] on div "Por adjudicar SOL051758 4 12/08/25" at bounding box center [112, 125] width 133 height 11
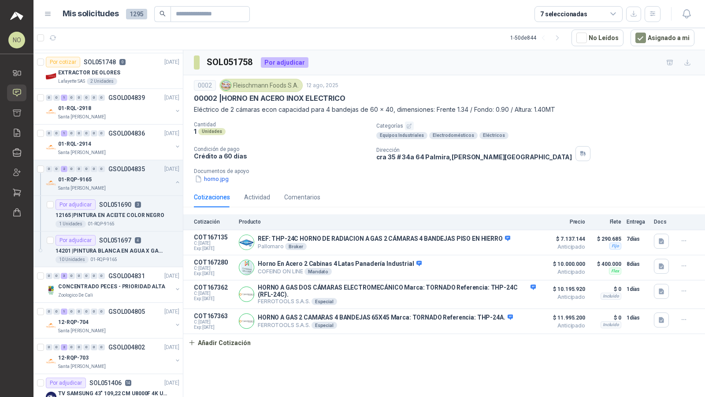
scroll to position [287, 0]
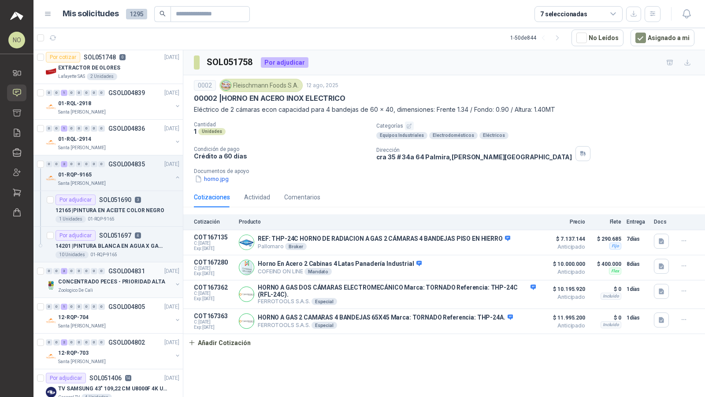
click at [122, 287] on div "Zoologico De Cali" at bounding box center [115, 290] width 114 height 7
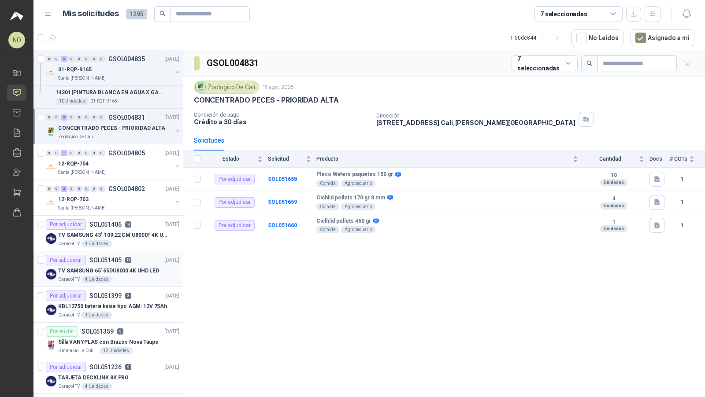
scroll to position [448, 0]
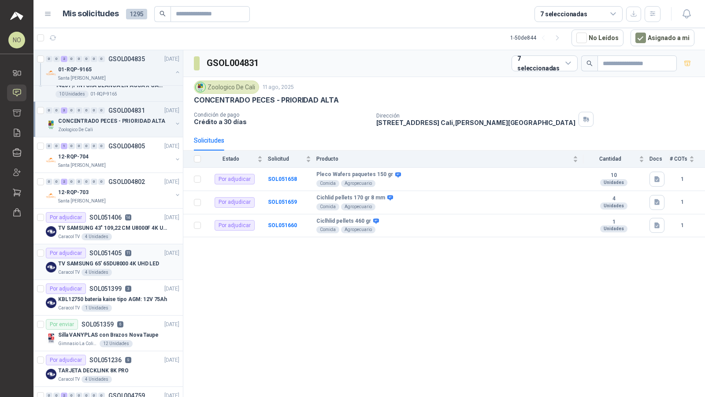
click at [130, 260] on p "TV SAMSUNG 65' 65DU8000 4K UHD LED" at bounding box center [108, 264] width 101 height 8
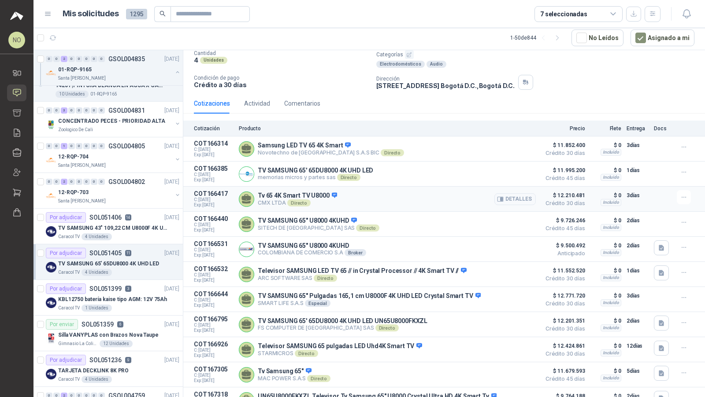
scroll to position [100, 0]
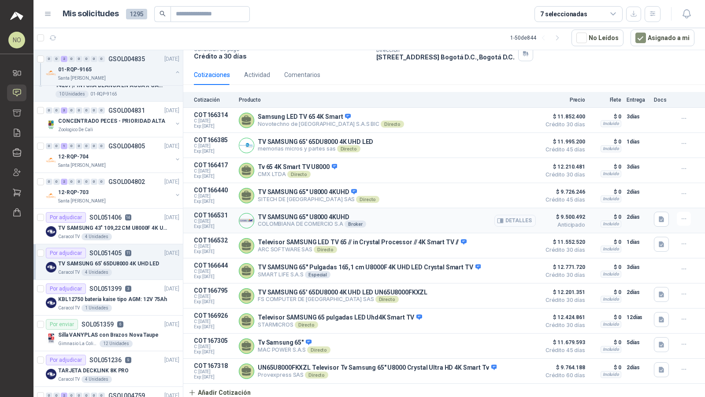
click at [389, 215] on button "Detalles" at bounding box center [514, 221] width 41 height 12
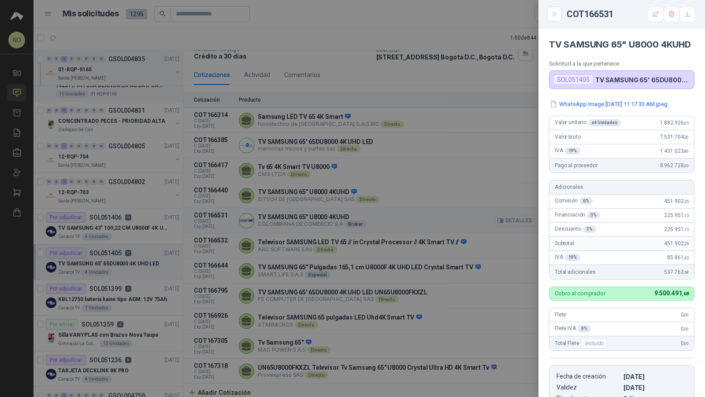
click at [389, 215] on div at bounding box center [352, 198] width 705 height 397
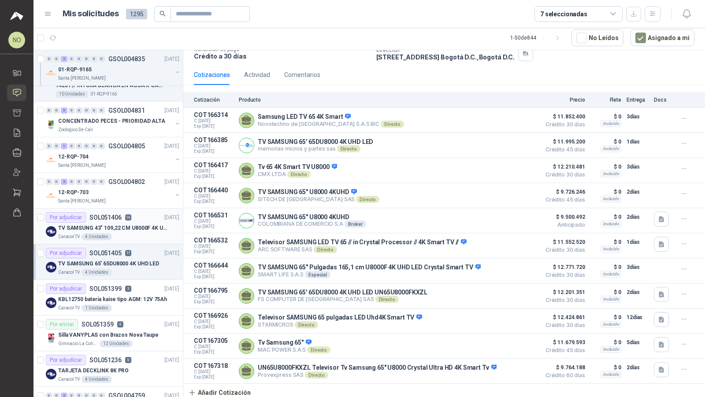
click at [144, 224] on p "TV SAMSUNG 43" 109,22 CM U8000F 4K UHD" at bounding box center [113, 228] width 110 height 8
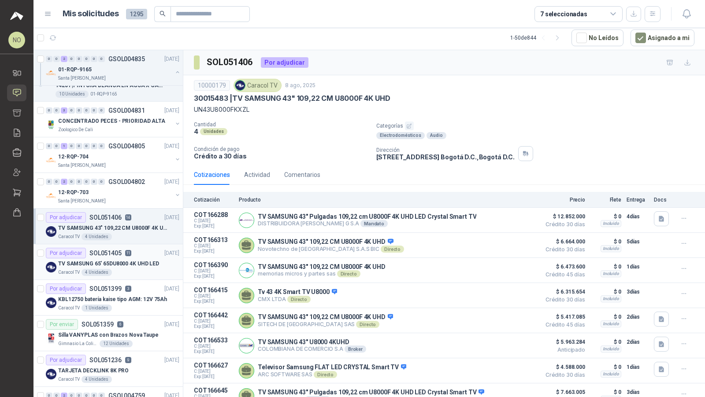
click at [122, 261] on p "TV SAMSUNG 65' 65DU8000 4K UHD LED" at bounding box center [108, 264] width 101 height 8
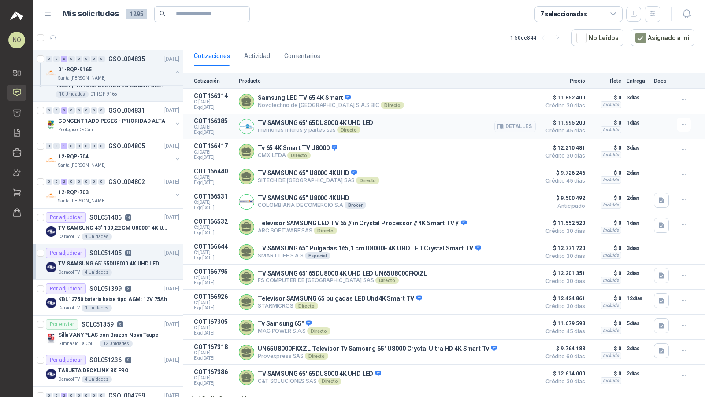
scroll to position [125, 0]
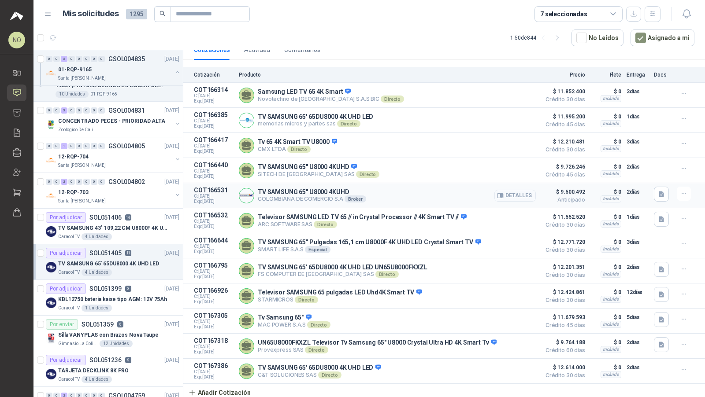
click at [389, 193] on button "Detalles" at bounding box center [514, 196] width 41 height 12
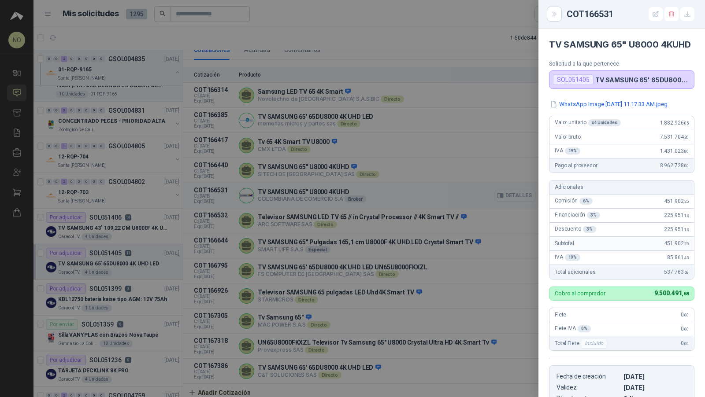
click at [389, 193] on div at bounding box center [352, 198] width 705 height 397
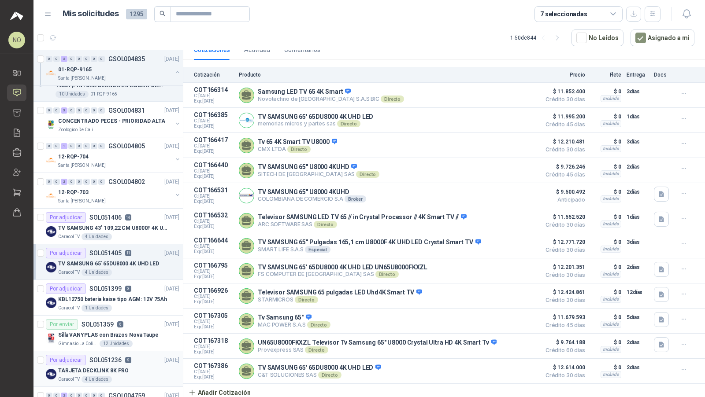
click at [143, 348] on div "Por adjudicar SOL051236 9 05/08/25" at bounding box center [112, 360] width 133 height 11
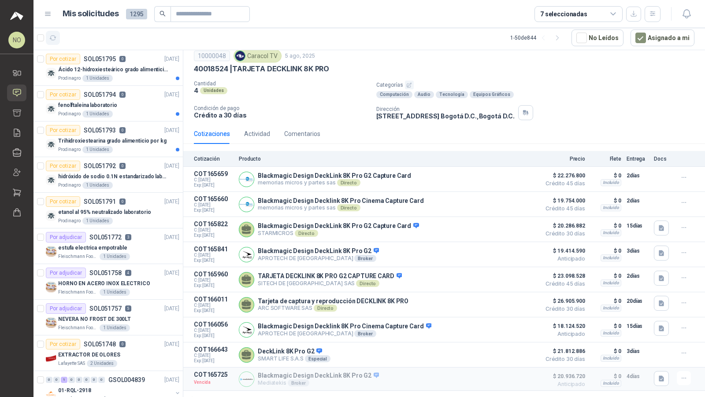
click at [56, 38] on icon "button" at bounding box center [52, 37] width 7 height 7
click at [389, 37] on button "Asignado a mi" at bounding box center [662, 38] width 64 height 17
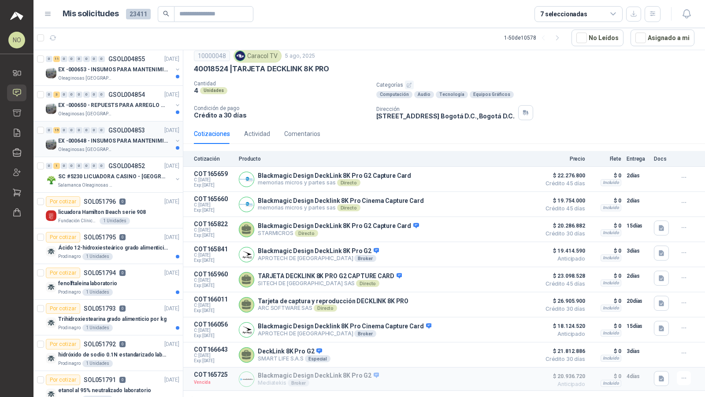
click at [150, 147] on div "Oleaginosas [GEOGRAPHIC_DATA][PERSON_NAME]" at bounding box center [115, 149] width 114 height 7
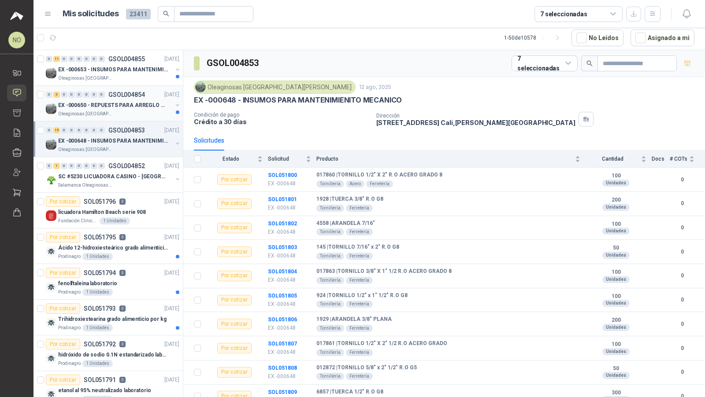
click at [147, 111] on div "Oleaginosas [GEOGRAPHIC_DATA][PERSON_NAME]" at bounding box center [115, 114] width 114 height 7
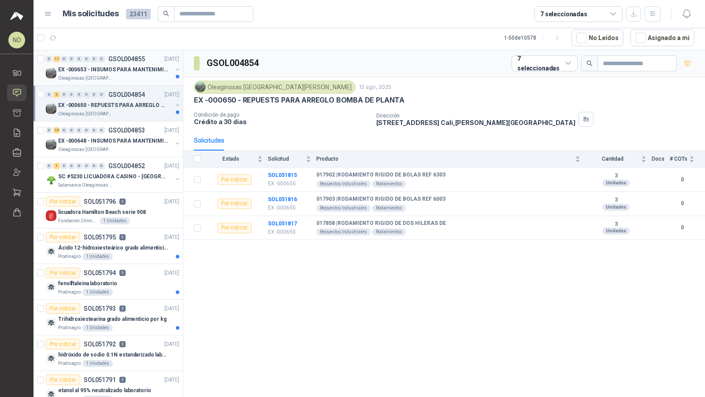
click at [148, 68] on p "EX -000653 - INSUMOS PARA MANTENIMIENTO A CADENAS" at bounding box center [113, 70] width 110 height 8
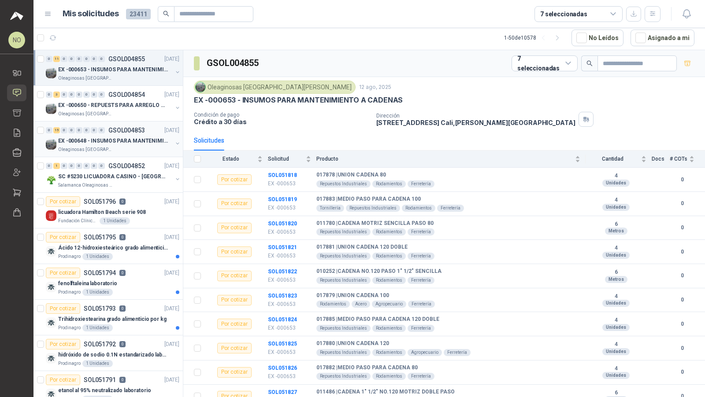
click at [122, 137] on p "EX -000648 - INSUMOS PARA MANTENIMIENITO MECANICO" at bounding box center [113, 141] width 110 height 8
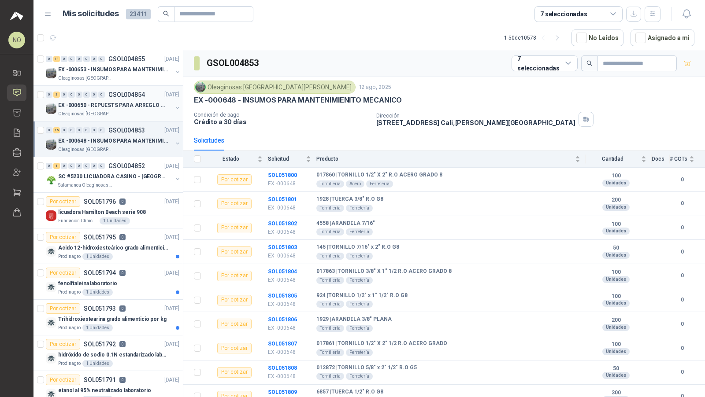
click at [133, 112] on div "Oleaginosas [GEOGRAPHIC_DATA][PERSON_NAME]" at bounding box center [115, 114] width 114 height 7
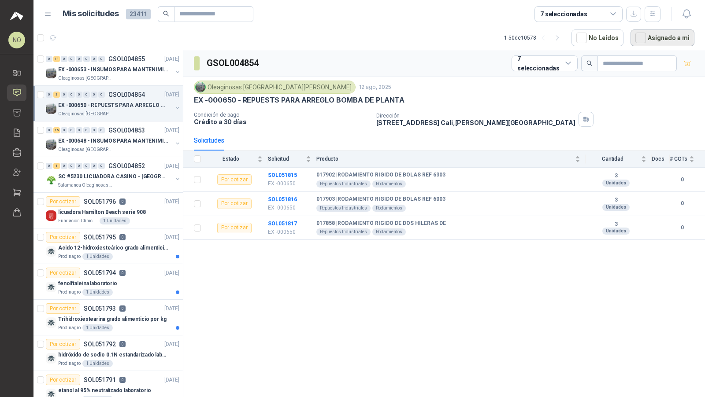
click at [389, 39] on button "Asignado a mi" at bounding box center [662, 38] width 64 height 17
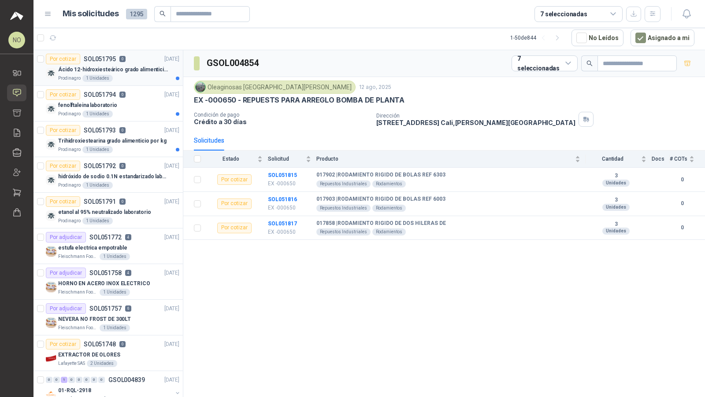
click at [122, 66] on p "Ácido 12-hidroxiesteárico grado alimenticio por kg" at bounding box center [113, 70] width 110 height 8
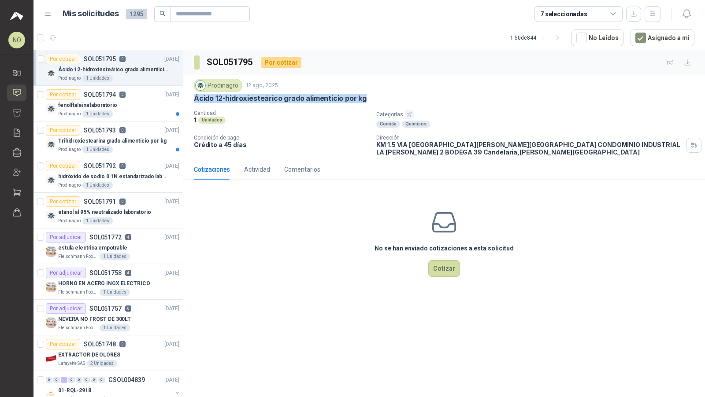
drag, startPoint x: 191, startPoint y: 96, endPoint x: 377, endPoint y: 96, distance: 186.3
click at [378, 96] on div "Prodinagro 12 ago, 2025 Ácido 12-hidroxiesteárico grado alimenticio por kg Cant…" at bounding box center [444, 117] width 522 height 84
copy p "Ácido 12-hidroxiesteárico grado alimenticio por kg"
click at [141, 131] on div "Por cotizar SOL051793 0 12/08/25" at bounding box center [112, 130] width 133 height 11
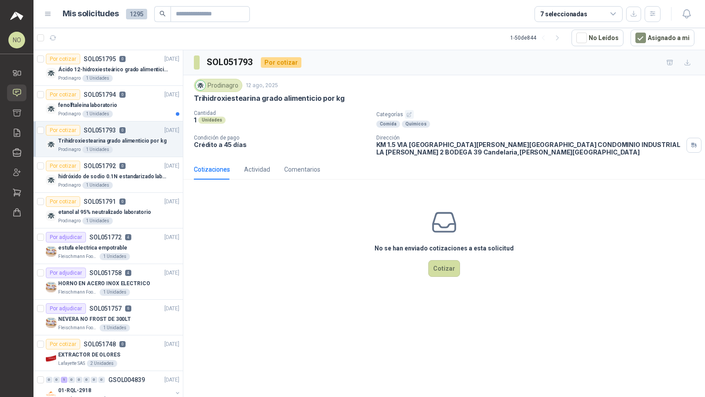
drag, startPoint x: 196, startPoint y: 97, endPoint x: 351, endPoint y: 100, distance: 155.1
click at [352, 101] on div "Trihidroxiestearina grado alimenticio por kg" at bounding box center [444, 98] width 500 height 9
drag, startPoint x: 192, startPoint y: 93, endPoint x: 257, endPoint y: 100, distance: 65.5
click at [257, 100] on div "Prodinagro [DATE] Trihidroxiestearina grado alimenticio por kg Cantidad 1 Unida…" at bounding box center [444, 117] width 522 height 84
copy p "Trihidroxiestearina"
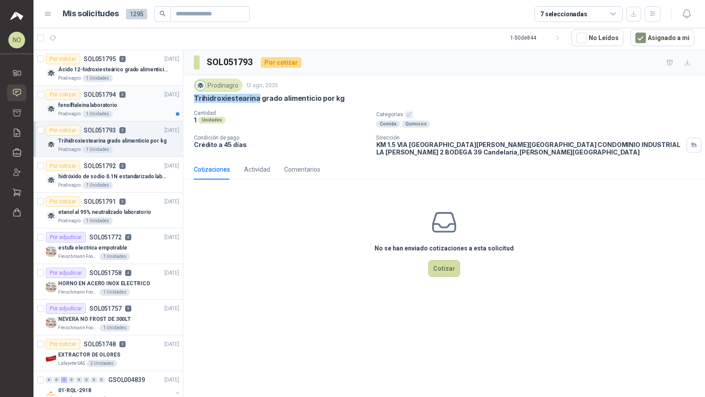
click at [122, 100] on div "fenolftaleina laboratorio" at bounding box center [118, 105] width 121 height 11
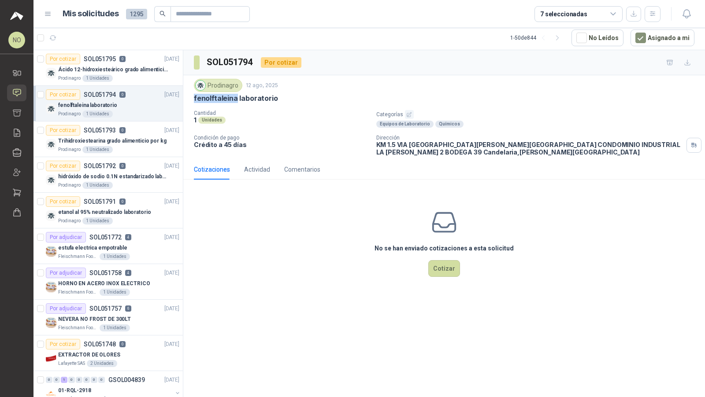
drag, startPoint x: 194, startPoint y: 98, endPoint x: 236, endPoint y: 99, distance: 41.9
click at [236, 99] on p "fenolftaleina laboratorio" at bounding box center [236, 98] width 84 height 9
click at [124, 207] on div "etanol al 95% neutralizado laboratorio" at bounding box center [118, 212] width 121 height 11
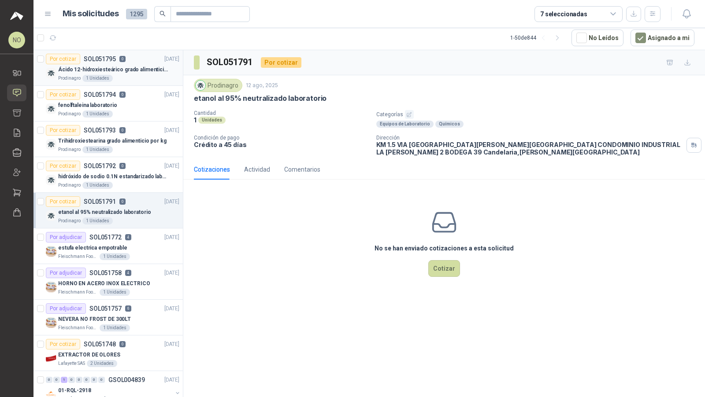
click at [106, 68] on p "Ácido 12-hidroxiesteárico grado alimenticio por kg" at bounding box center [113, 70] width 110 height 8
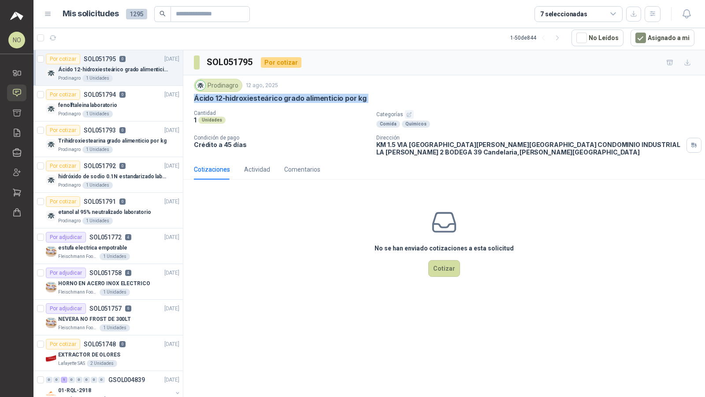
drag, startPoint x: 194, startPoint y: 98, endPoint x: 368, endPoint y: 107, distance: 174.3
click at [368, 107] on div "Prodinagro 12 ago, 2025 Ácido 12-hidroxiesteárico grado alimenticio por kg Cant…" at bounding box center [444, 117] width 500 height 77
copy p "Ácido 12-hidroxiesteárico grado alimenticio por kg"
click at [108, 100] on div "fenolftaleina laboratorio" at bounding box center [118, 105] width 121 height 11
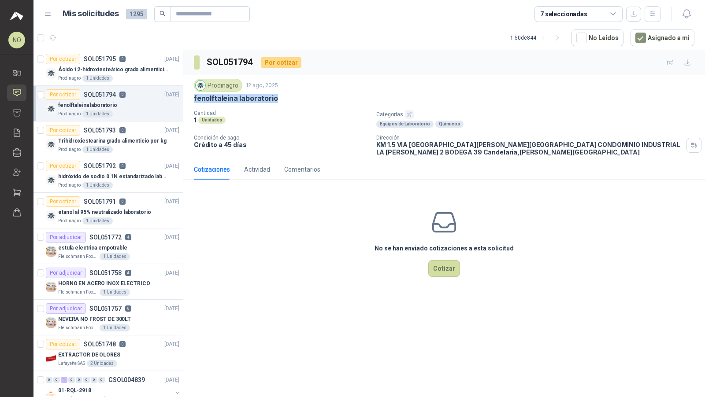
drag, startPoint x: 192, startPoint y: 96, endPoint x: 281, endPoint y: 98, distance: 88.6
click at [281, 98] on div "Prodinagro 12 ago, 2025 fenolftaleina laboratorio Cantidad 1 Unidades Categoría…" at bounding box center [444, 117] width 522 height 84
copy p "fenolftaleina laboratorio"
click at [107, 148] on div "1 Unidades" at bounding box center [97, 149] width 30 height 7
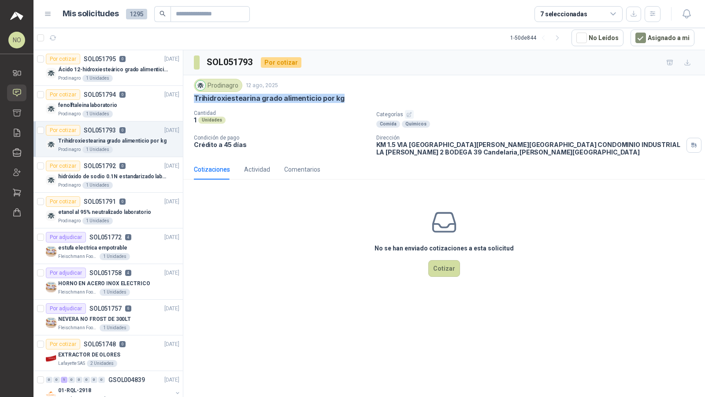
drag, startPoint x: 193, startPoint y: 97, endPoint x: 345, endPoint y: 98, distance: 152.0
click at [345, 98] on div "Prodinagro [DATE] Trihidroxiestearina grado alimenticio por kg Cantidad 1 Unida…" at bounding box center [444, 117] width 522 height 84
copy p "Trihidroxiestearina grado alimenticio por kg"
click at [137, 182] on div "Prodinagro 1 Unidades" at bounding box center [118, 185] width 121 height 7
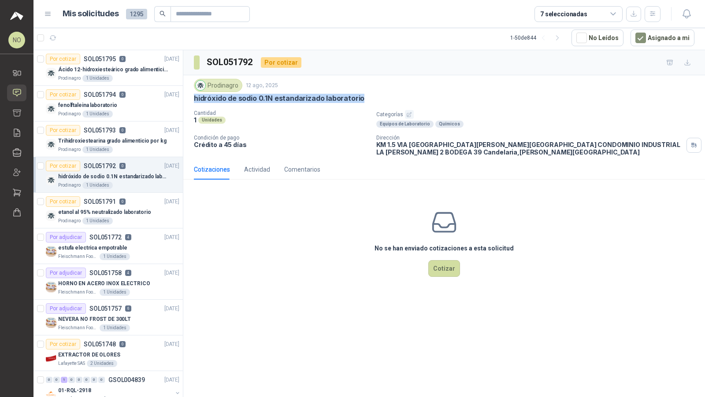
drag, startPoint x: 193, startPoint y: 98, endPoint x: 362, endPoint y: 100, distance: 168.3
click at [362, 100] on div "hidróxido de sodio 0.1N estandarizado laboratorio" at bounding box center [444, 98] width 500 height 9
click at [130, 204] on div "Por cotizar SOL051791 0 12/08/25" at bounding box center [112, 201] width 133 height 11
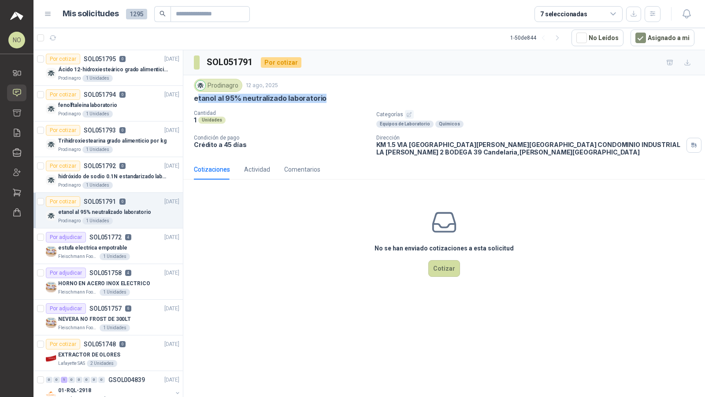
drag, startPoint x: 196, startPoint y: 97, endPoint x: 328, endPoint y: 102, distance: 132.2
click at [328, 102] on div "Prodinagro 12 ago, 2025 etanol al 95% neutralizado laboratorio Cantidad 1 Unida…" at bounding box center [444, 117] width 500 height 77
click at [194, 100] on p "etanol al 95% neutralizado laboratorio" at bounding box center [260, 98] width 133 height 9
drag, startPoint x: 194, startPoint y: 100, endPoint x: 339, endPoint y: 100, distance: 144.9
click at [339, 100] on div "etanol al 95% neutralizado laboratorio" at bounding box center [444, 98] width 500 height 9
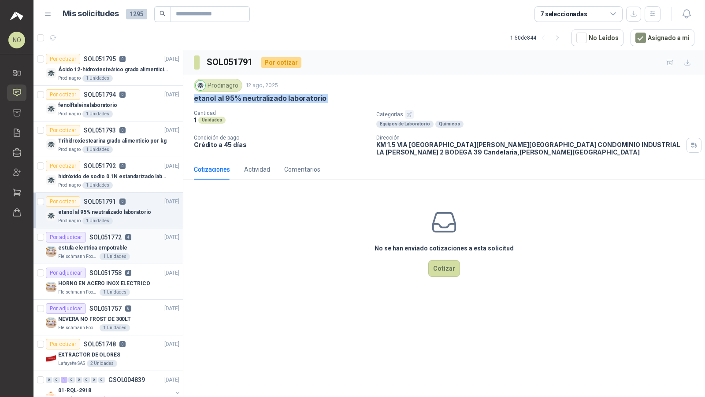
click at [131, 248] on div "estufa electrica empotrable" at bounding box center [118, 248] width 121 height 11
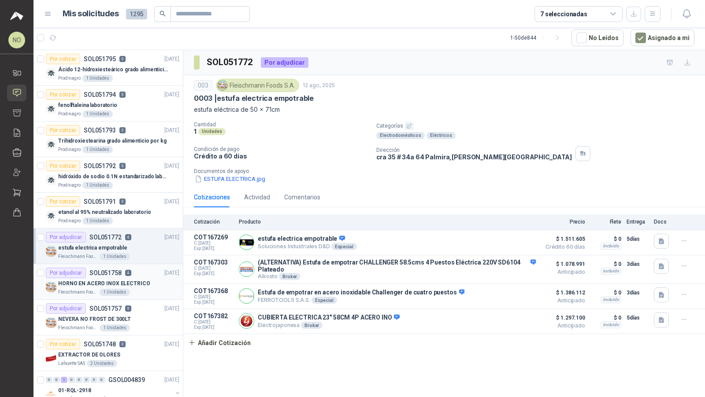
click at [140, 271] on div "Por adjudicar SOL051758 4 12/08/25" at bounding box center [112, 273] width 133 height 11
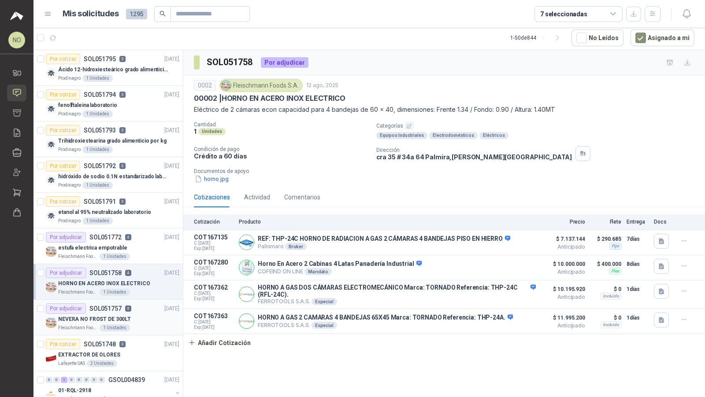
click at [133, 315] on div "NEVERA NO FROST DE 300LT" at bounding box center [118, 319] width 121 height 11
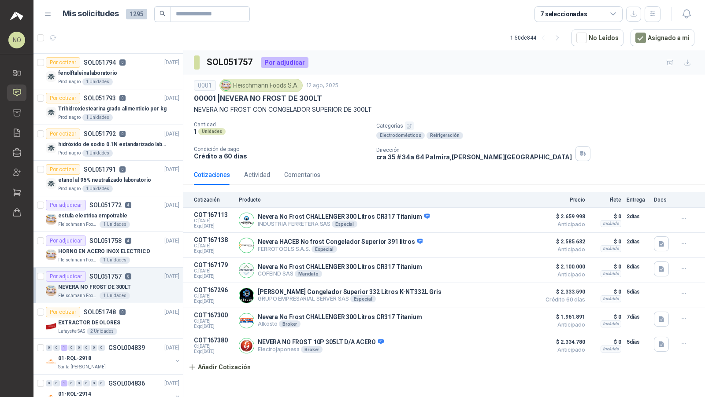
click at [133, 318] on div "EXTRACTOR DE OLORES" at bounding box center [118, 323] width 121 height 11
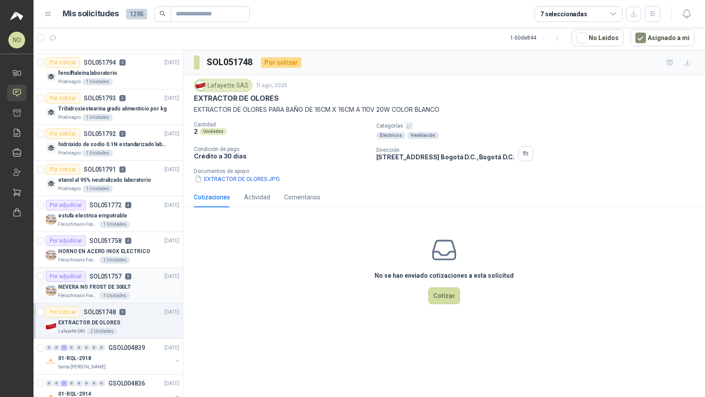
scroll to position [71, 0]
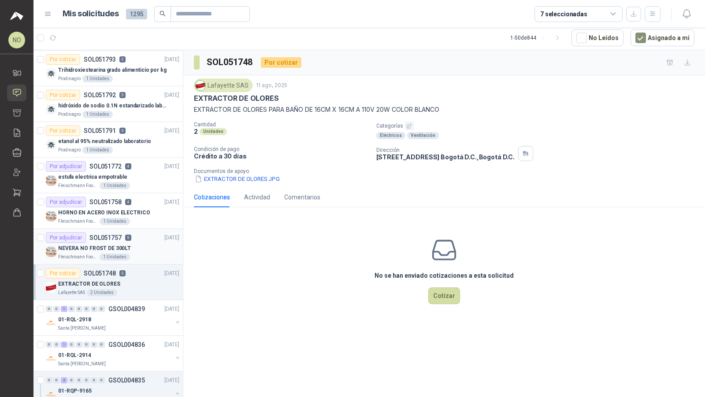
click at [133, 315] on div "01-RQL-2918" at bounding box center [115, 320] width 114 height 11
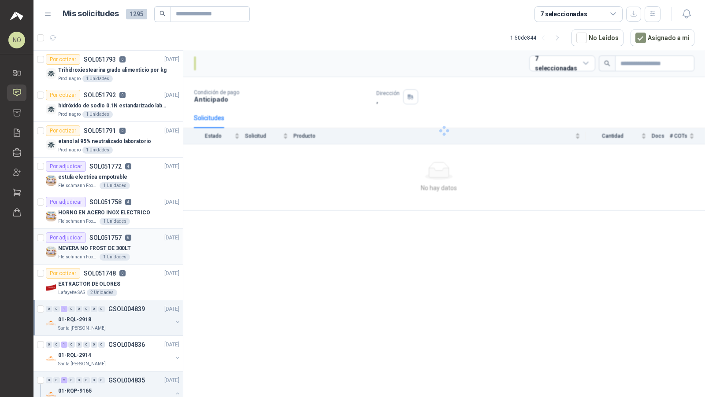
click at [133, 315] on div "01-RQL-2918" at bounding box center [115, 320] width 114 height 11
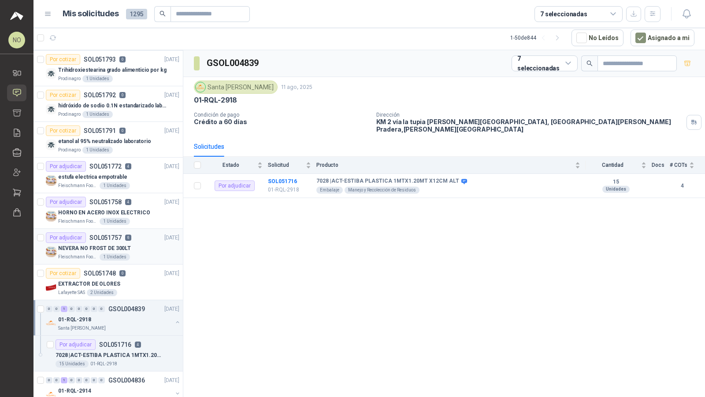
click at [133, 315] on div "01-RQL-2918" at bounding box center [115, 320] width 114 height 11
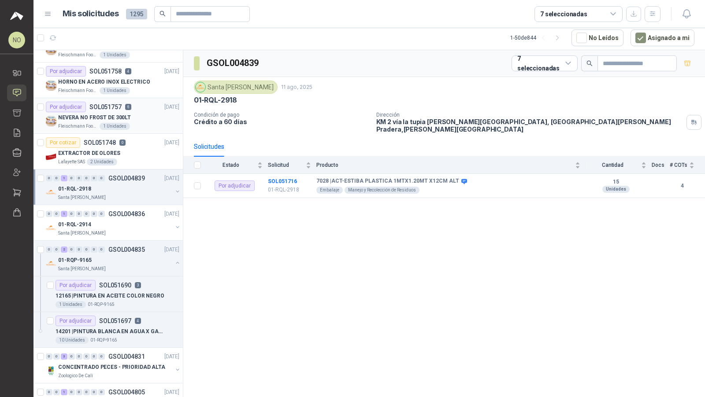
scroll to position [323, 0]
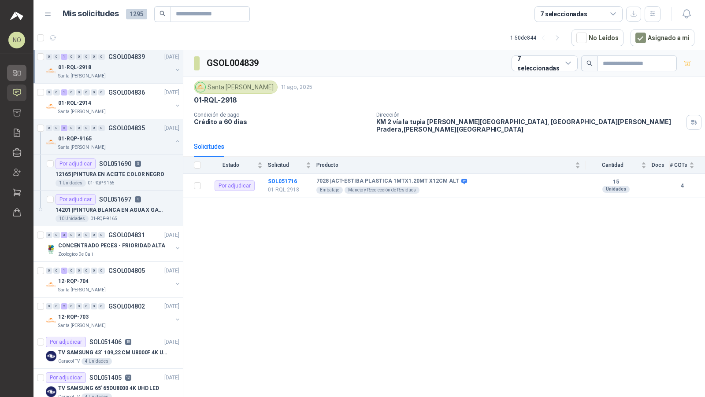
click at [15, 74] on icon at bounding box center [16, 72] width 9 height 9
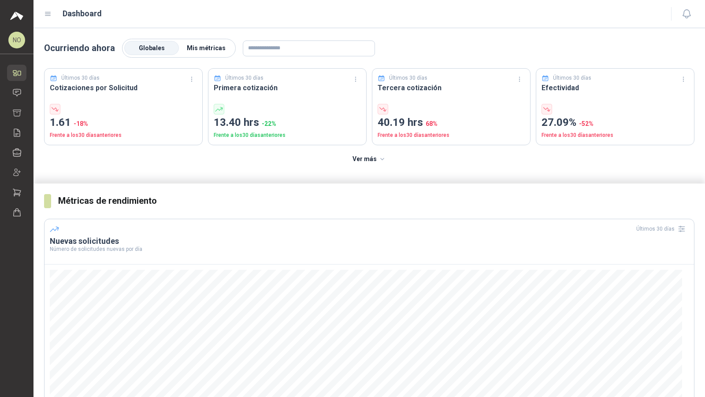
click at [203, 44] on span "Mis métricas" at bounding box center [206, 47] width 39 height 7
click at [10, 89] on link "Solicitudes" at bounding box center [16, 93] width 19 height 16
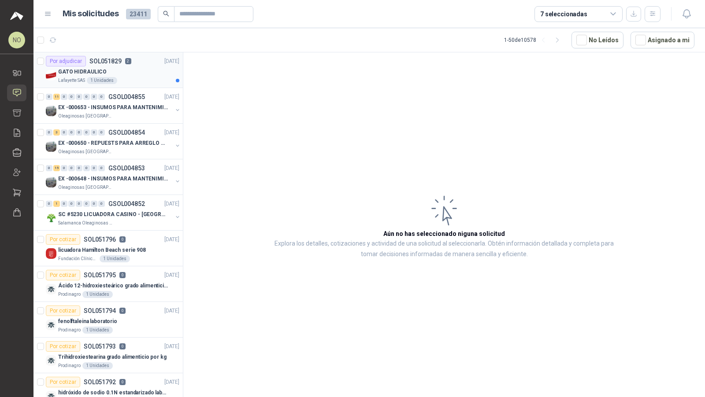
click at [137, 69] on div "GATO HIDRAULICO" at bounding box center [118, 72] width 121 height 11
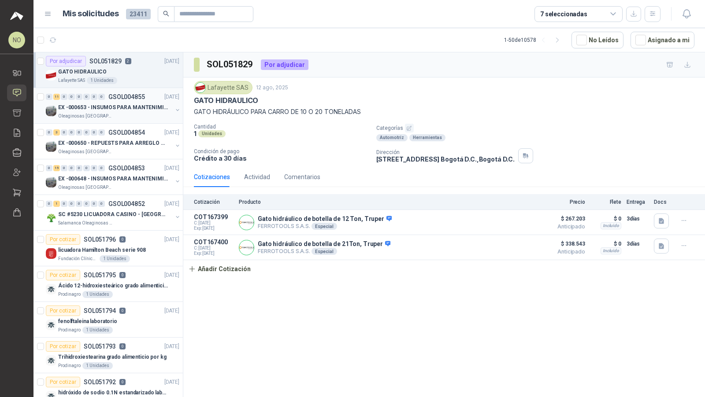
click at [133, 118] on div "Oleaginosas [GEOGRAPHIC_DATA][PERSON_NAME]" at bounding box center [115, 116] width 114 height 7
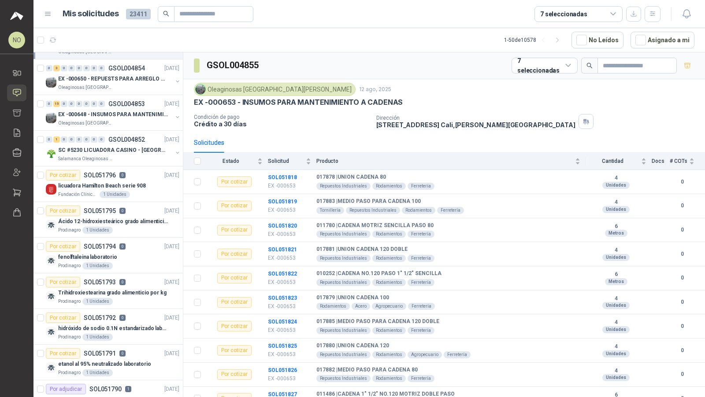
scroll to position [65, 0]
click at [134, 174] on div "Por cotizar SOL051796 0 12/08/25" at bounding box center [112, 175] width 133 height 11
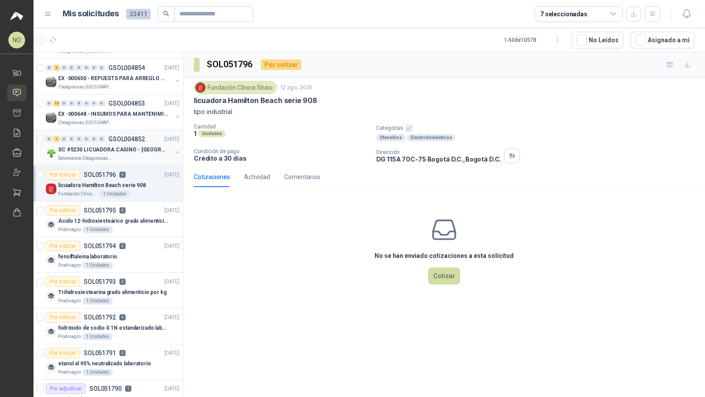
click at [136, 149] on p "SC #5230 LICUADORA CASINO - [GEOGRAPHIC_DATA]" at bounding box center [113, 150] width 110 height 8
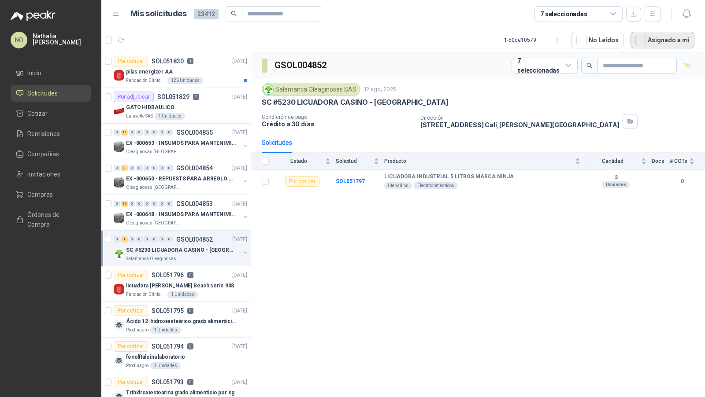
click at [668, 44] on button "Asignado a mi" at bounding box center [662, 40] width 64 height 17
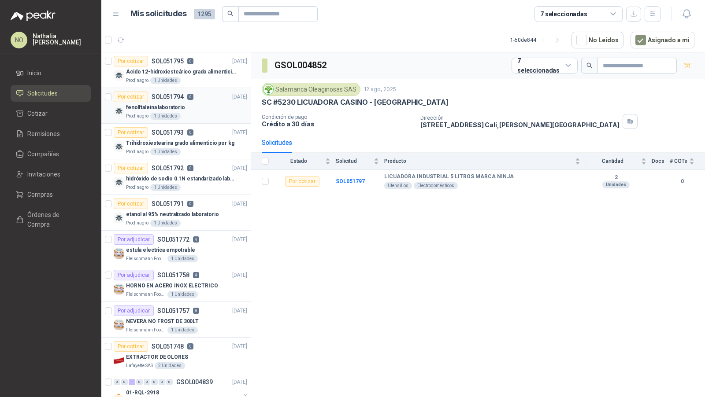
click at [192, 102] on div "fenolftaleina laboratorio" at bounding box center [186, 107] width 121 height 11
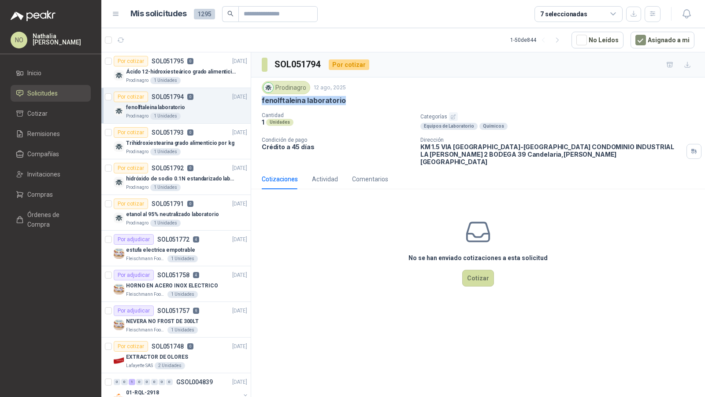
drag, startPoint x: 263, startPoint y: 98, endPoint x: 349, endPoint y: 100, distance: 86.4
click at [349, 100] on div "fenolftaleina laboratorio" at bounding box center [478, 100] width 433 height 9
copy p "fenolftaleina laboratorio"
click at [192, 138] on div "Trihidroxiestearina grado alimenticio por kg" at bounding box center [186, 143] width 121 height 11
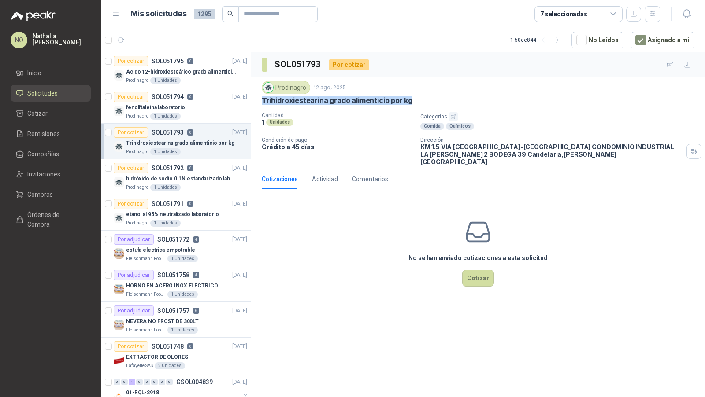
drag, startPoint x: 259, startPoint y: 100, endPoint x: 437, endPoint y: 101, distance: 177.5
click at [437, 101] on div "Prodinagro [DATE] Trihidroxiestearina grado alimenticio por kg Cantidad 1 Unida…" at bounding box center [478, 124] width 454 height 92
copy p "Trihidroxiestearina grado alimenticio por kg"
click at [173, 214] on p "etanol al 95% neutralizado laboratorio" at bounding box center [172, 215] width 93 height 8
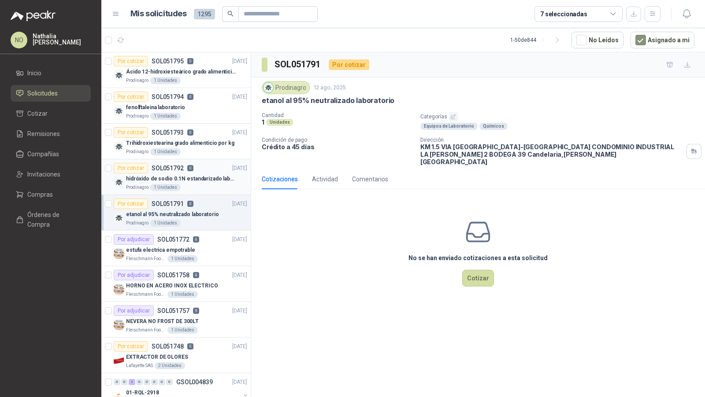
click at [208, 177] on p "hidróxido de sodio 0.1N estandarizado laboratorio" at bounding box center [181, 179] width 110 height 8
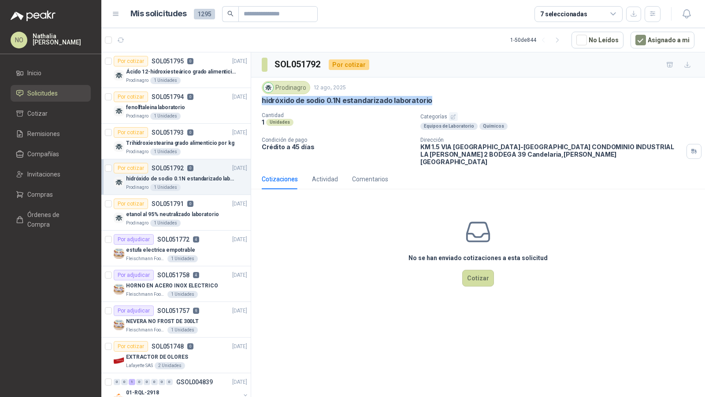
drag, startPoint x: 261, startPoint y: 102, endPoint x: 437, endPoint y: 103, distance: 175.8
click at [437, 103] on div "Prodinagro [DATE] hidróxido de sodio 0.1N estandarizado laboratorio Cantidad 1 …" at bounding box center [478, 124] width 454 height 92
copy p "hidróxido de sodio 0.1N estandarizado laboratorio"
click at [184, 207] on div "Por cotizar SOL051791 0" at bounding box center [154, 204] width 80 height 11
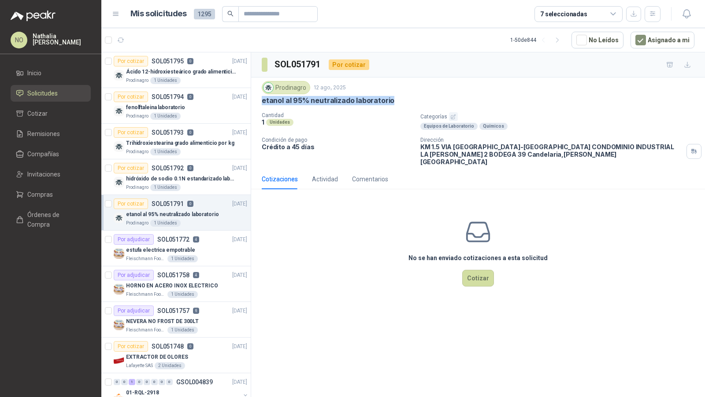
drag, startPoint x: 262, startPoint y: 97, endPoint x: 411, endPoint y: 98, distance: 149.3
click at [412, 98] on div "etanol al 95% neutralizado laboratorio" at bounding box center [478, 100] width 433 height 9
copy p "etanol al 95% neutralizado laboratorio"
click at [171, 68] on p "Ácido 12-hidroxiesteárico grado alimenticio por kg" at bounding box center [181, 72] width 110 height 8
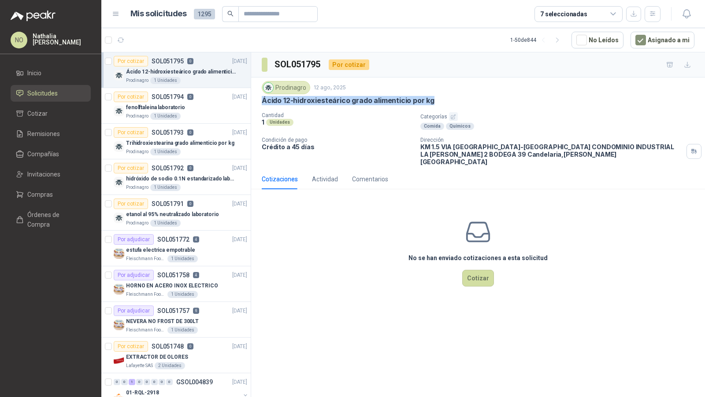
drag, startPoint x: 262, startPoint y: 99, endPoint x: 463, endPoint y: 99, distance: 201.3
click at [463, 99] on div "Ácido 12-hidroxiesteárico grado alimenticio por kg" at bounding box center [478, 100] width 433 height 9
copy p "Ácido 12-hidroxiesteárico grado alimenticio por kg"
click at [204, 291] on div "[PERSON_NAME] Foods S.A. 1 Unidades" at bounding box center [186, 294] width 121 height 7
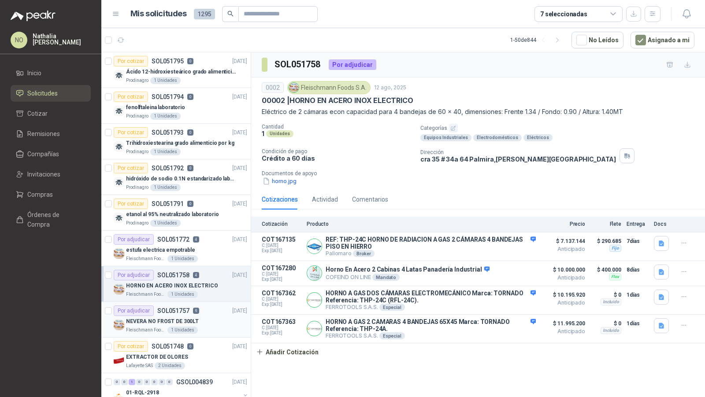
click at [195, 319] on div "NEVERA NO FROST DE 300LT" at bounding box center [186, 321] width 121 height 11
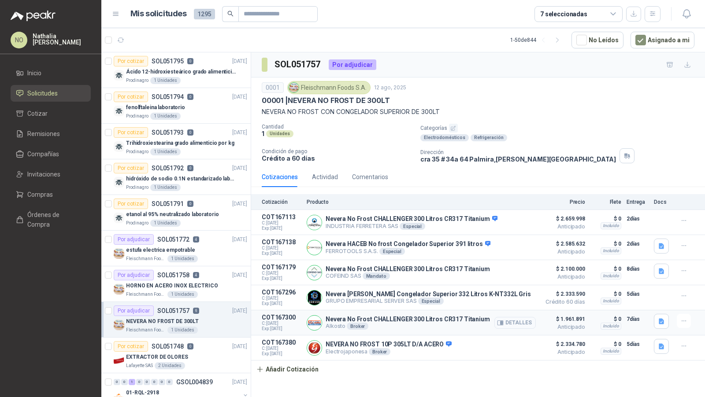
click at [525, 318] on button "Detalles" at bounding box center [514, 323] width 41 height 12
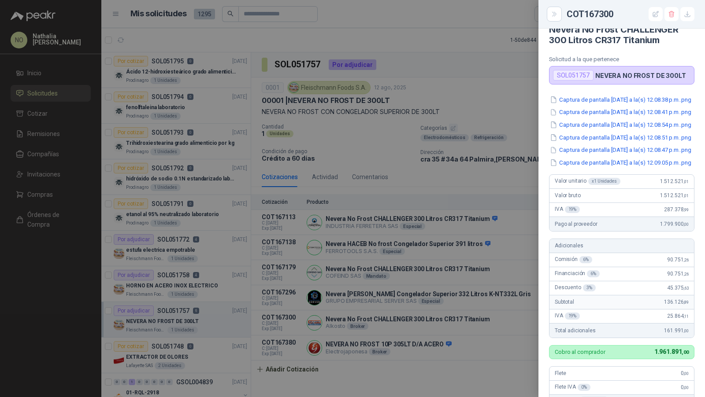
scroll to position [21, 0]
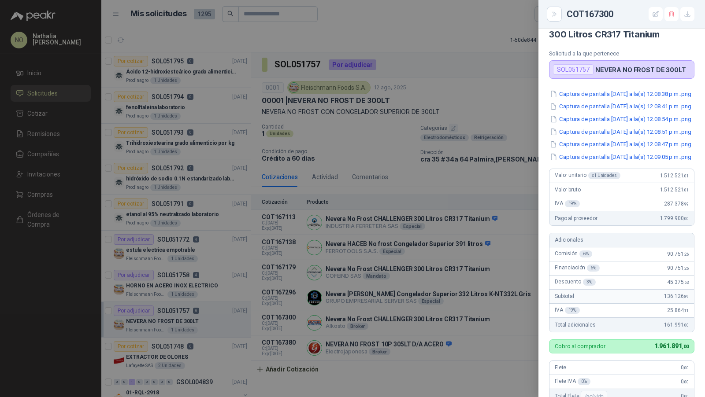
click at [459, 237] on div at bounding box center [352, 198] width 705 height 397
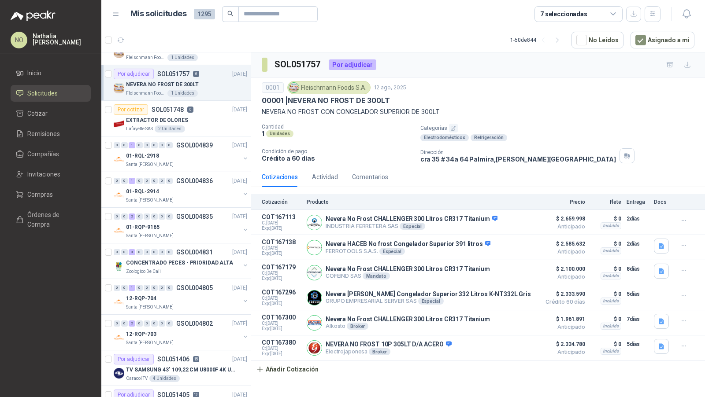
scroll to position [292, 0]
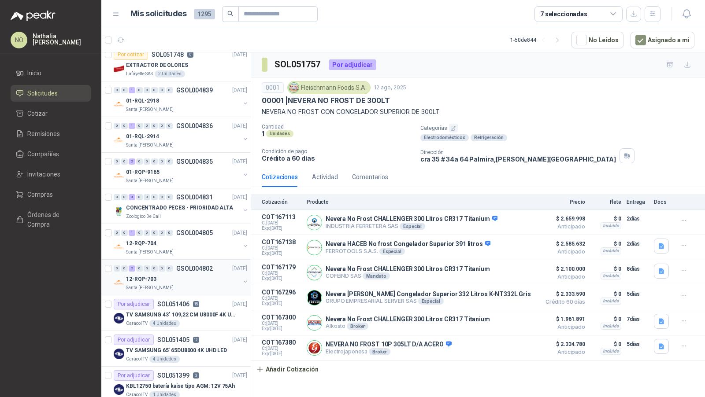
click at [164, 274] on div "12-RQP-703" at bounding box center [183, 279] width 114 height 11
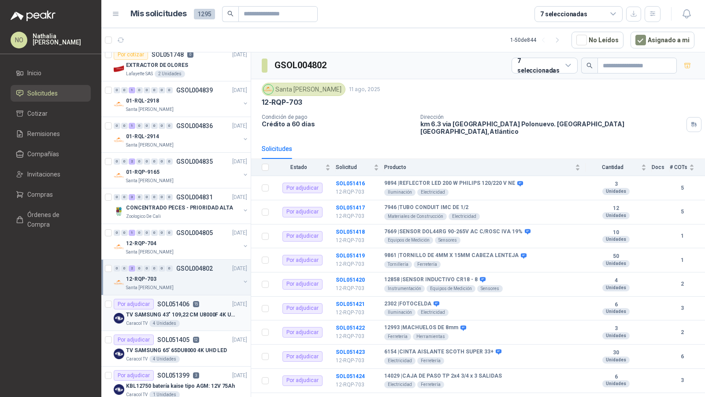
click at [166, 311] on p "TV SAMSUNG 43" 109,22 CM U8000F 4K UHD" at bounding box center [181, 315] width 110 height 8
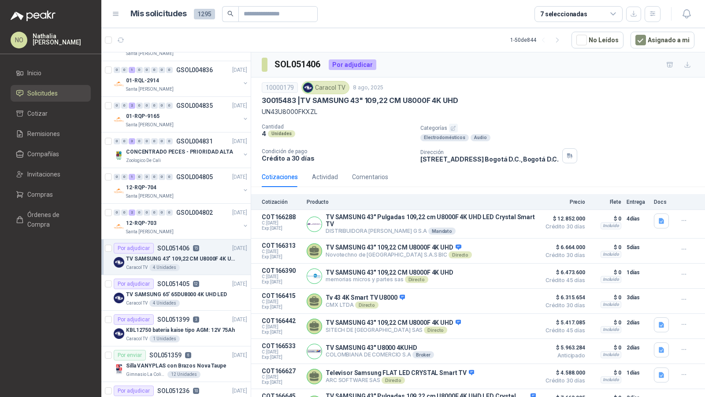
scroll to position [350, 0]
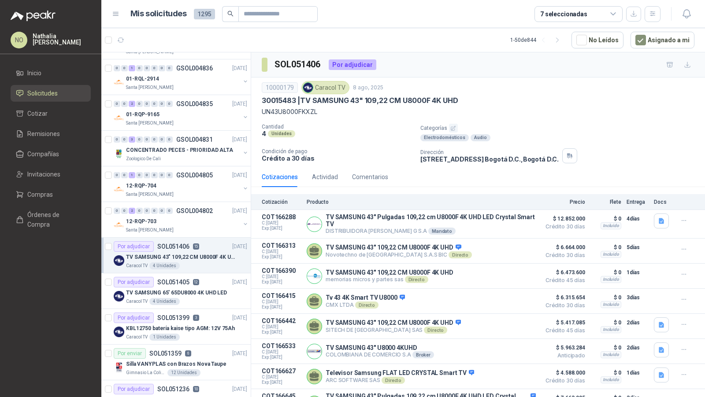
click at [166, 315] on p "SOL051399" at bounding box center [173, 318] width 32 height 6
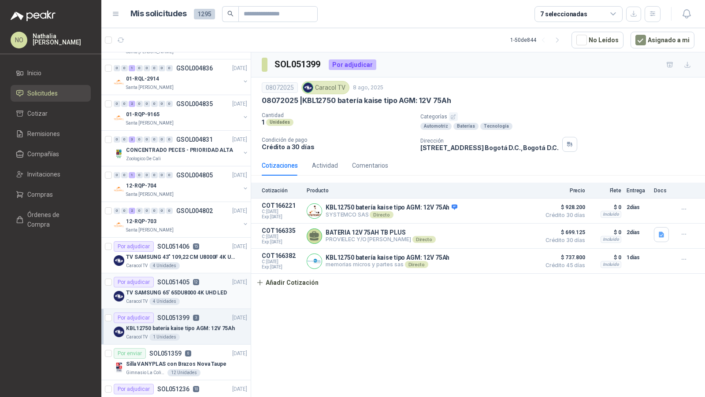
click at [188, 289] on p "TV SAMSUNG 65' 65DU8000 4K UHD LED" at bounding box center [176, 293] width 101 height 8
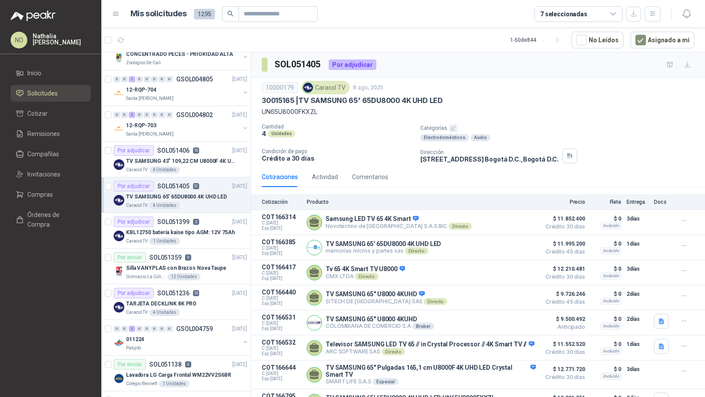
scroll to position [450, 0]
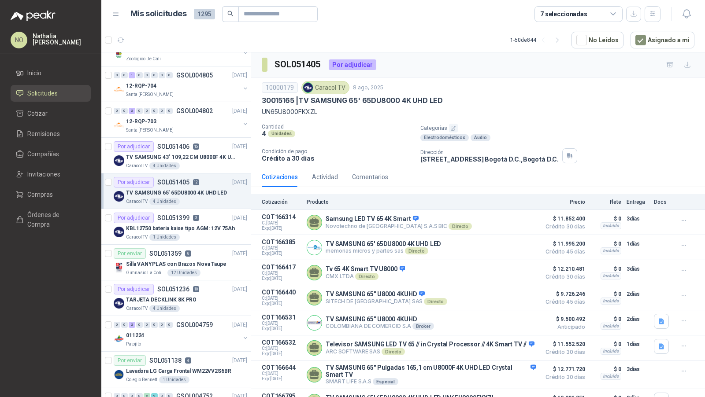
click at [188, 284] on div "Por adjudicar SOL051236 10" at bounding box center [156, 289] width 85 height 11
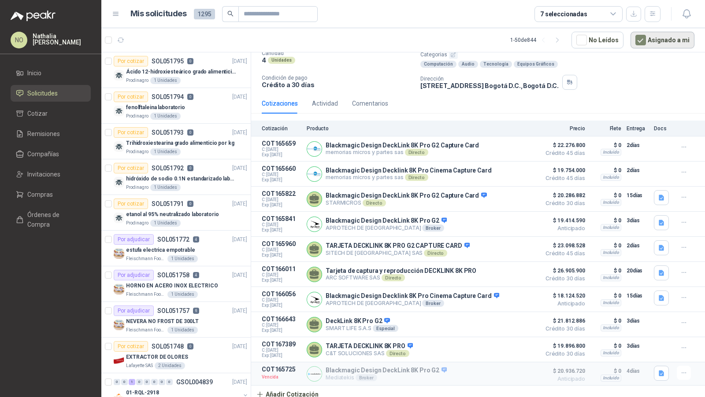
click at [658, 41] on button "Asignado a mi" at bounding box center [662, 40] width 64 height 17
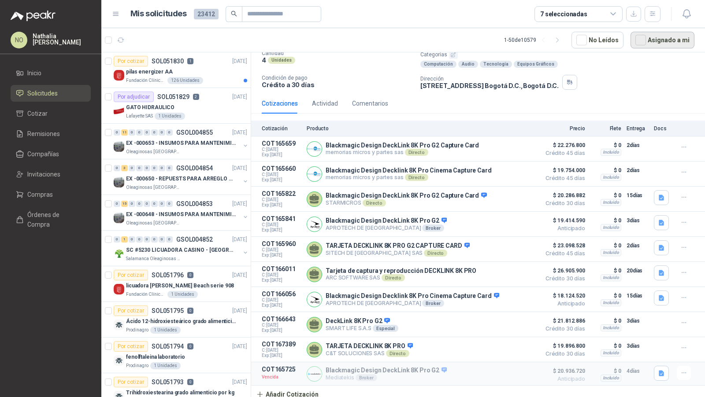
click at [652, 38] on button "Asignado a mi" at bounding box center [662, 40] width 64 height 17
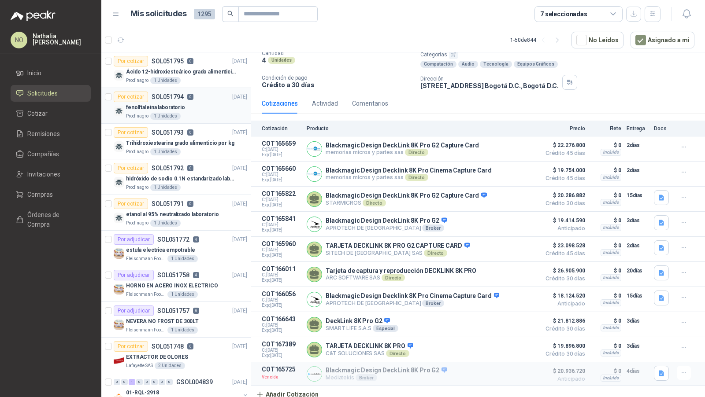
click at [185, 110] on div "fenolftaleina laboratorio" at bounding box center [186, 107] width 121 height 11
